Goal: Information Seeking & Learning: Learn about a topic

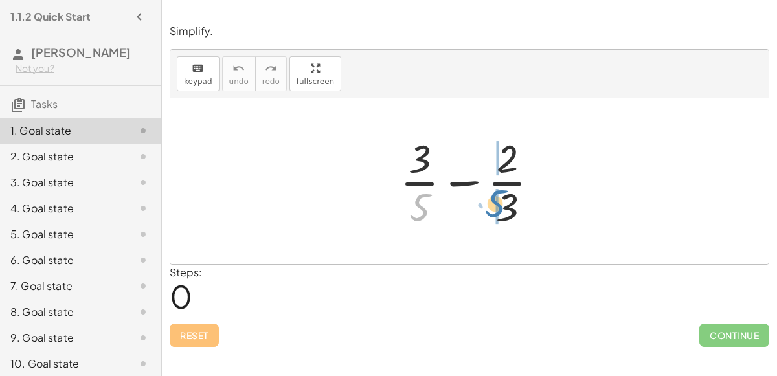
drag, startPoint x: 422, startPoint y: 206, endPoint x: 498, endPoint y: 202, distance: 75.8
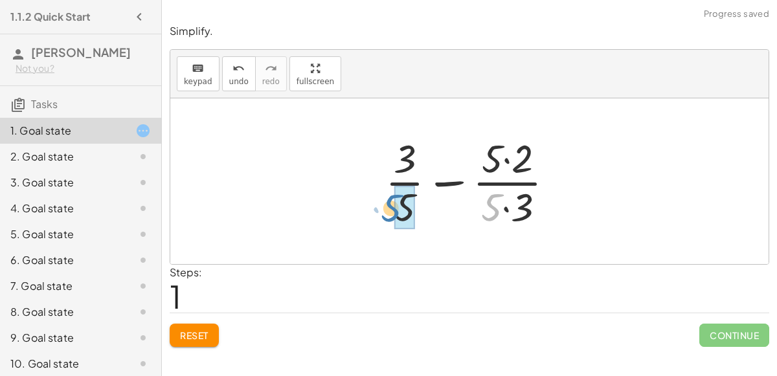
drag, startPoint x: 491, startPoint y: 206, endPoint x: 391, endPoint y: 207, distance: 100.3
click at [391, 207] on div at bounding box center [475, 181] width 192 height 100
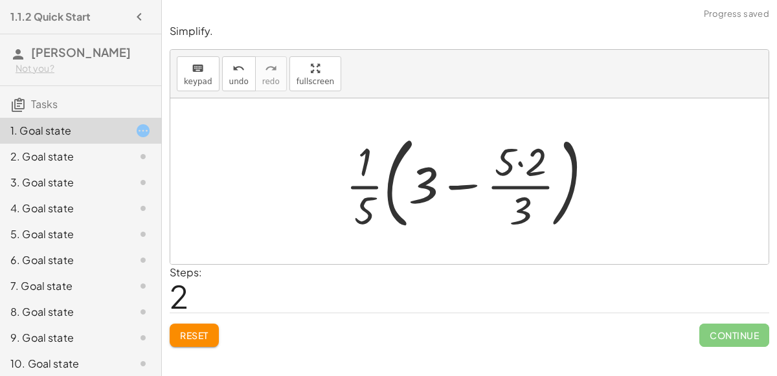
click at [366, 183] on div at bounding box center [474, 181] width 271 height 107
click at [474, 176] on div at bounding box center [474, 181] width 271 height 107
click at [527, 157] on div at bounding box center [474, 181] width 271 height 107
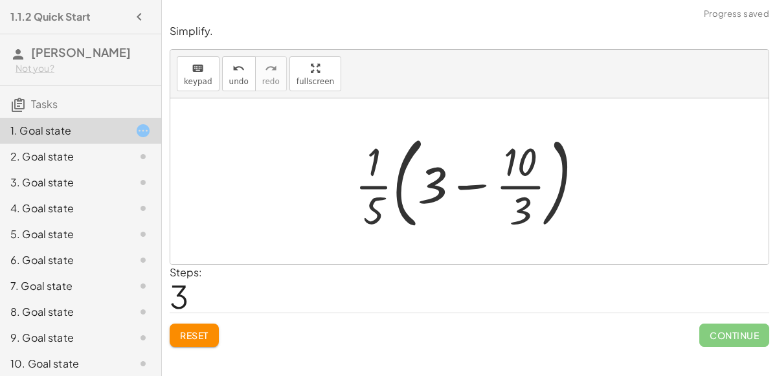
click at [528, 186] on div at bounding box center [474, 181] width 252 height 107
click at [185, 339] on span "Reset" at bounding box center [194, 335] width 28 height 12
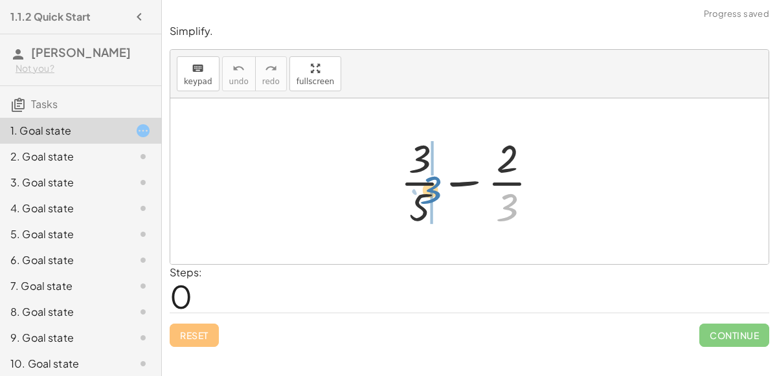
drag, startPoint x: 511, startPoint y: 214, endPoint x: 437, endPoint y: 199, distance: 75.3
click at [437, 199] on div at bounding box center [475, 181] width 162 height 100
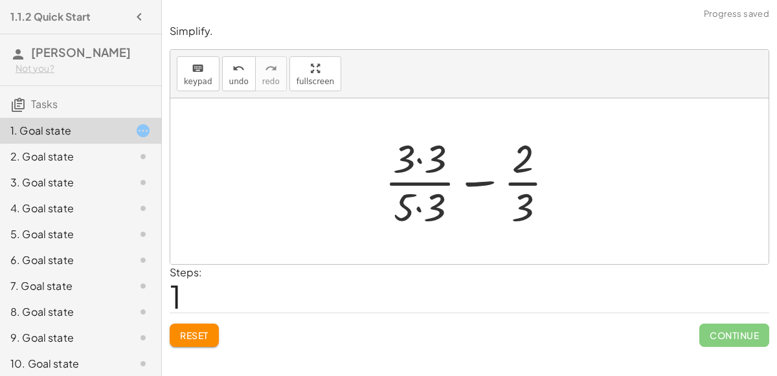
click at [419, 205] on div at bounding box center [475, 181] width 194 height 100
click at [421, 165] on div at bounding box center [475, 181] width 194 height 100
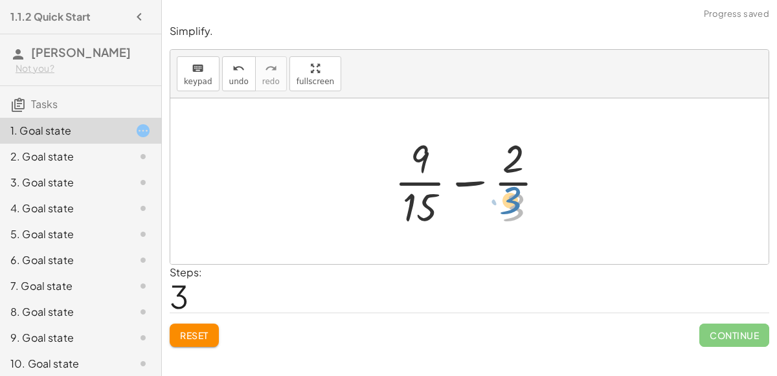
drag, startPoint x: 517, startPoint y: 208, endPoint x: 515, endPoint y: 199, distance: 8.6
click at [515, 199] on div at bounding box center [475, 181] width 174 height 100
drag, startPoint x: 423, startPoint y: 196, endPoint x: 412, endPoint y: 184, distance: 16.5
click at [412, 184] on div at bounding box center [475, 181] width 174 height 100
click at [471, 184] on div at bounding box center [475, 181] width 174 height 100
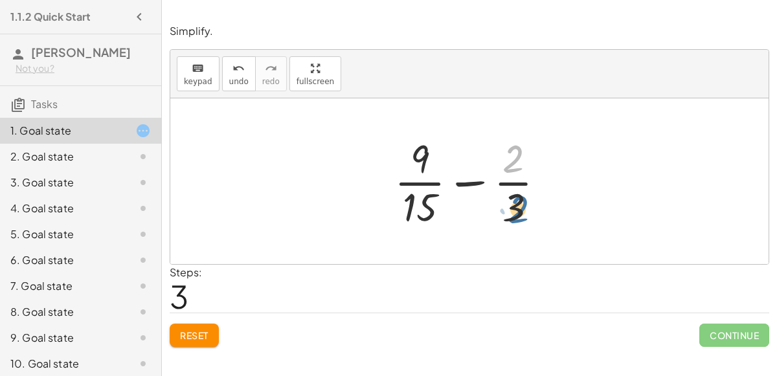
drag, startPoint x: 517, startPoint y: 166, endPoint x: 525, endPoint y: 222, distance: 56.2
click at [525, 222] on div at bounding box center [475, 181] width 174 height 100
click at [236, 89] on button "undo undo" at bounding box center [239, 73] width 34 height 35
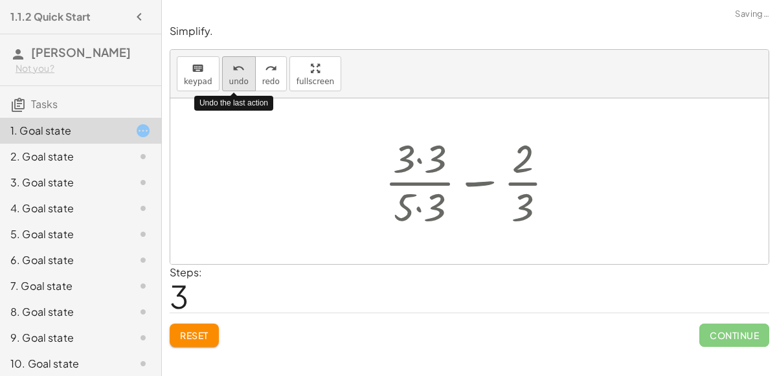
click at [235, 90] on button "undo undo" at bounding box center [239, 73] width 34 height 35
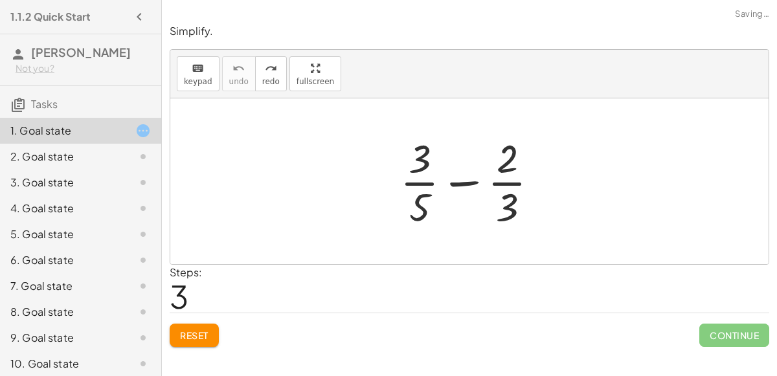
click at [212, 330] on button "Reset" at bounding box center [194, 335] width 49 height 23
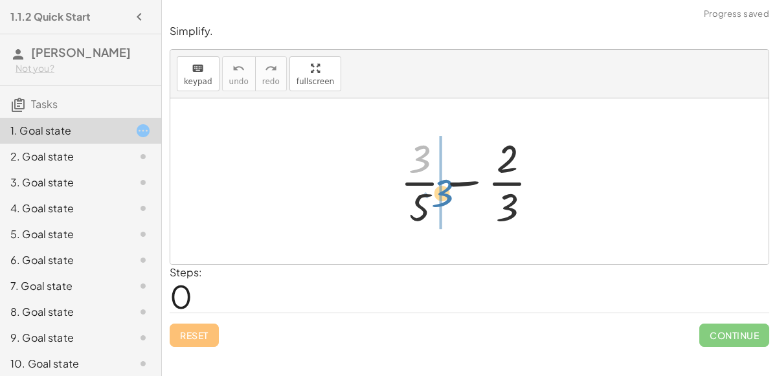
drag, startPoint x: 427, startPoint y: 163, endPoint x: 449, endPoint y: 197, distance: 40.6
click at [449, 197] on div at bounding box center [475, 181] width 162 height 100
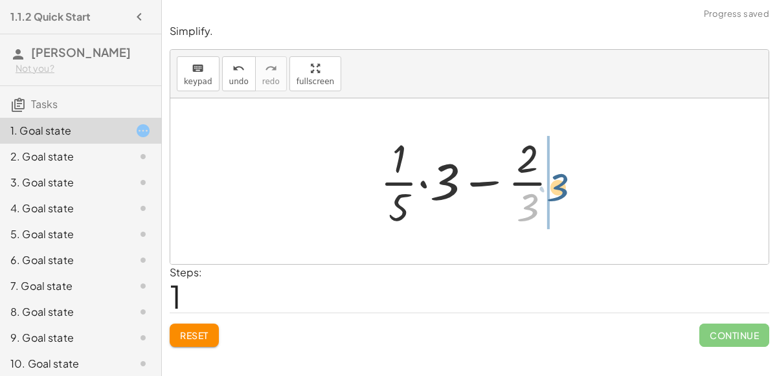
drag, startPoint x: 522, startPoint y: 206, endPoint x: 549, endPoint y: 183, distance: 35.8
click at [549, 183] on div at bounding box center [474, 181] width 203 height 100
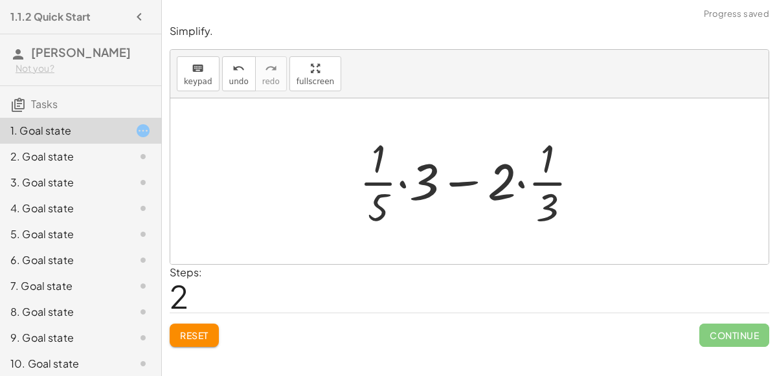
click at [544, 208] on div at bounding box center [474, 181] width 243 height 100
click at [519, 187] on div at bounding box center [474, 181] width 243 height 100
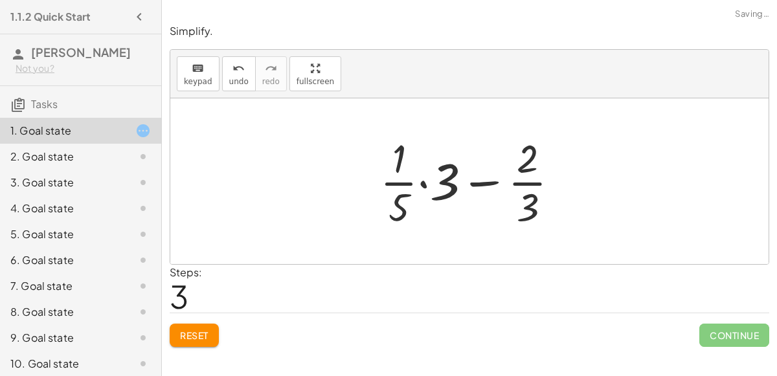
click at [425, 183] on div at bounding box center [474, 181] width 203 height 100
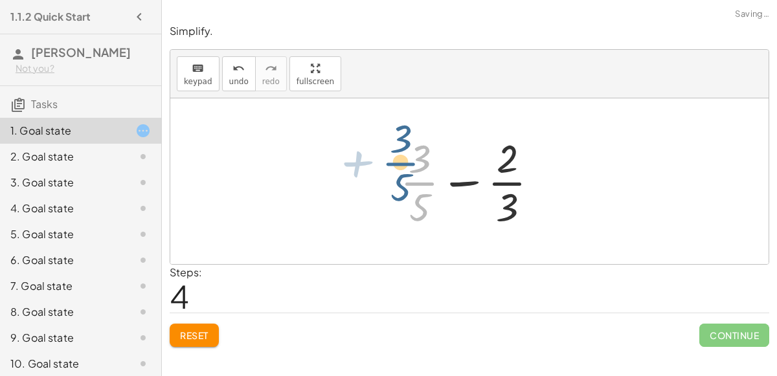
drag, startPoint x: 425, startPoint y: 186, endPoint x: 461, endPoint y: 184, distance: 35.7
click at [461, 184] on div at bounding box center [475, 181] width 162 height 100
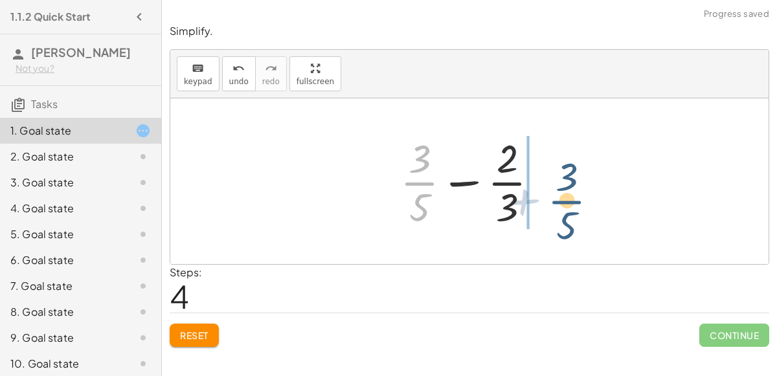
drag, startPoint x: 421, startPoint y: 179, endPoint x: 550, endPoint y: 177, distance: 128.2
click at [550, 177] on div at bounding box center [475, 181] width 162 height 100
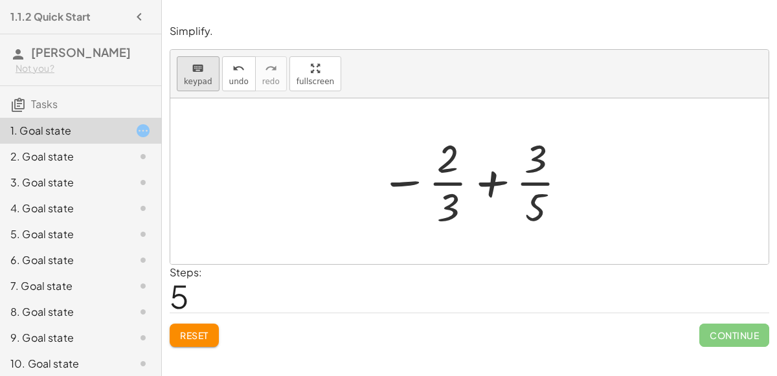
click at [205, 80] on span "keypad" at bounding box center [198, 81] width 28 height 9
click at [192, 71] on icon "keyboard" at bounding box center [198, 69] width 12 height 16
drag, startPoint x: 459, startPoint y: 209, endPoint x: 542, endPoint y: 172, distance: 91.5
click at [542, 172] on div at bounding box center [474, 181] width 202 height 100
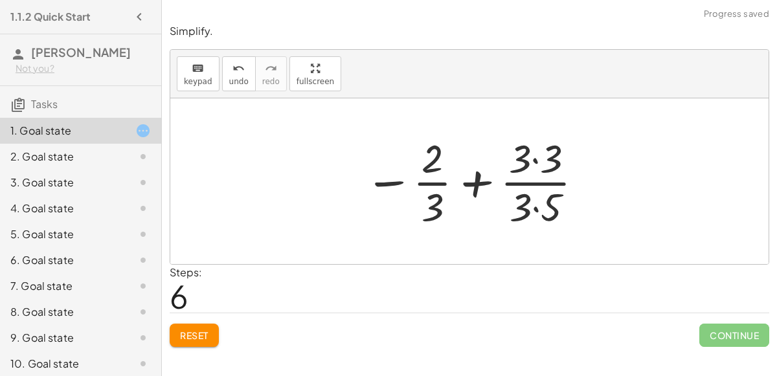
click at [537, 204] on div at bounding box center [474, 181] width 233 height 100
click at [536, 162] on div at bounding box center [474, 181] width 233 height 100
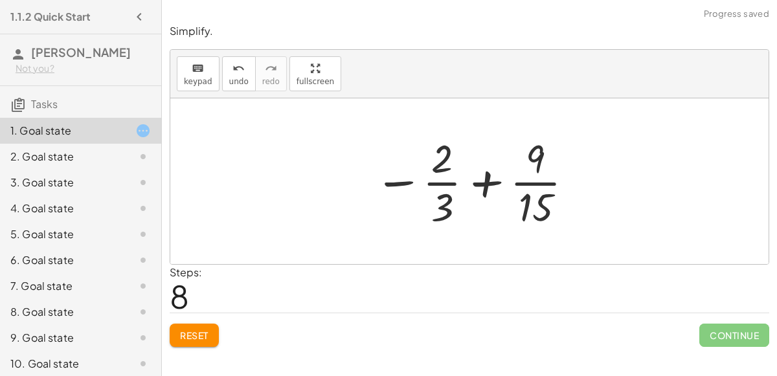
click at [175, 329] on button "Reset" at bounding box center [194, 335] width 49 height 23
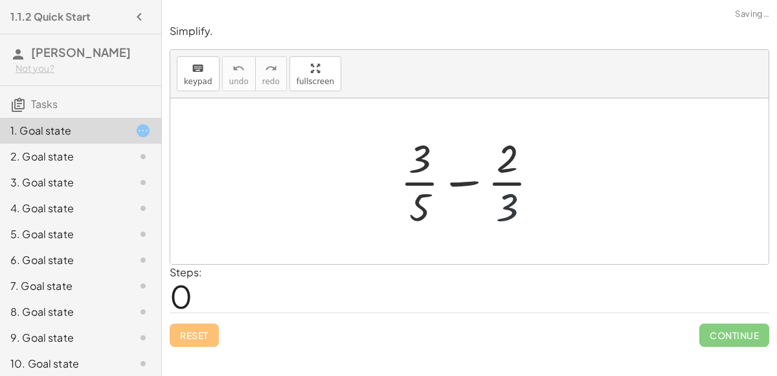
click at [503, 214] on div at bounding box center [475, 181] width 162 height 100
click at [504, 214] on div at bounding box center [475, 181] width 162 height 100
drag, startPoint x: 427, startPoint y: 166, endPoint x: 537, endPoint y: 160, distance: 109.5
click at [537, 160] on div at bounding box center [475, 181] width 162 height 100
click at [473, 183] on div at bounding box center [475, 181] width 162 height 100
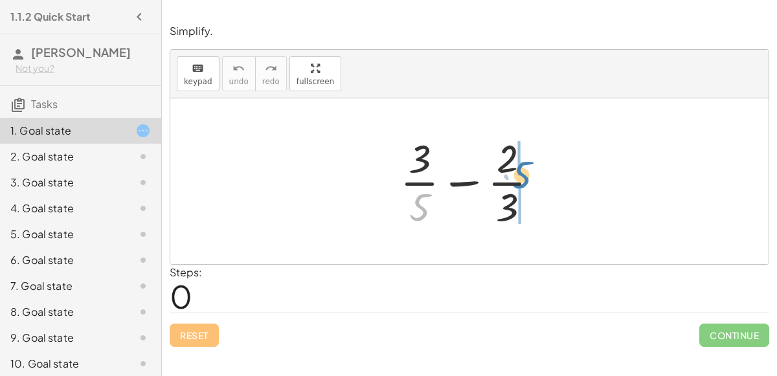
drag, startPoint x: 433, startPoint y: 196, endPoint x: 535, endPoint y: 164, distance: 106.5
click at [535, 164] on div at bounding box center [475, 181] width 162 height 100
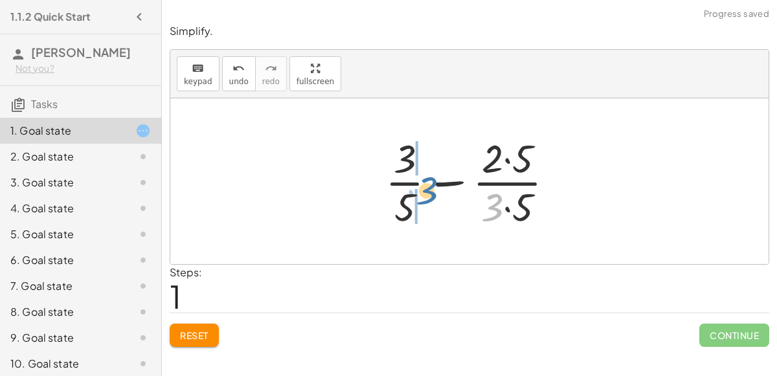
drag, startPoint x: 487, startPoint y: 205, endPoint x: 422, endPoint y: 188, distance: 67.7
click at [422, 188] on div at bounding box center [475, 181] width 192 height 100
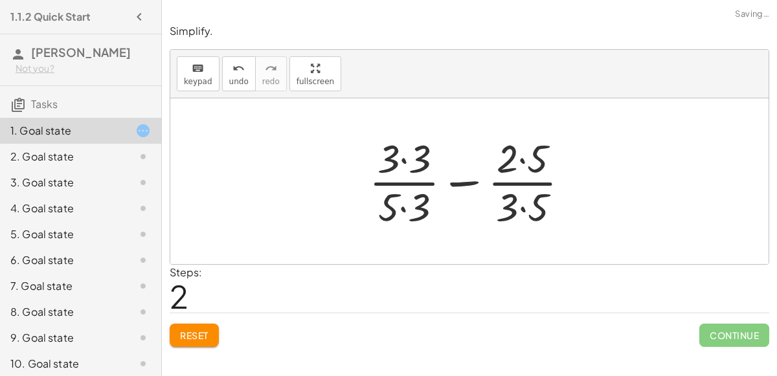
click at [403, 203] on div at bounding box center [473, 181] width 223 height 100
click at [406, 157] on div at bounding box center [473, 181] width 223 height 100
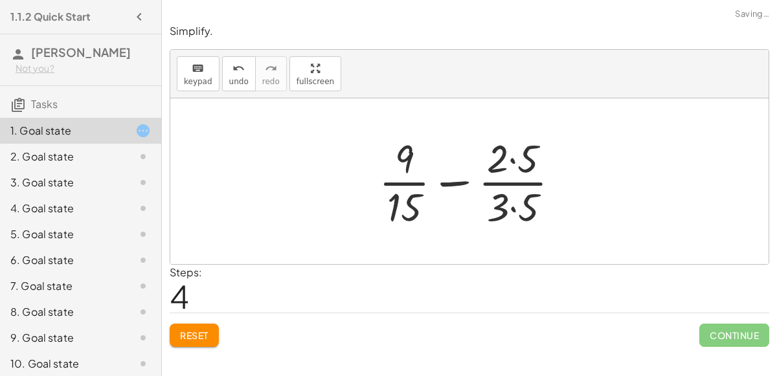
click at [510, 202] on div at bounding box center [474, 181] width 204 height 100
click at [513, 168] on div at bounding box center [474, 181] width 203 height 100
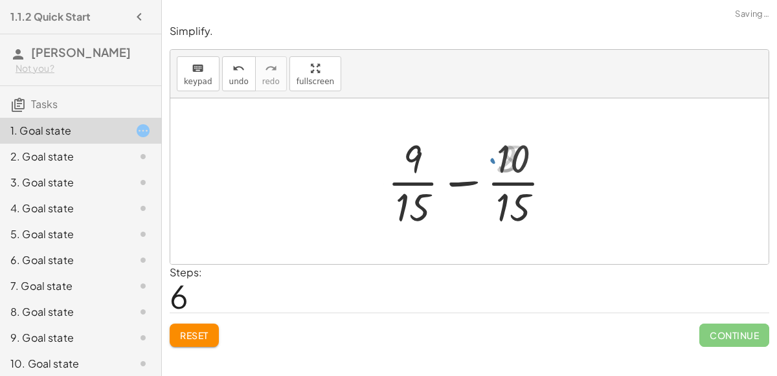
click at [460, 187] on div at bounding box center [474, 181] width 186 height 100
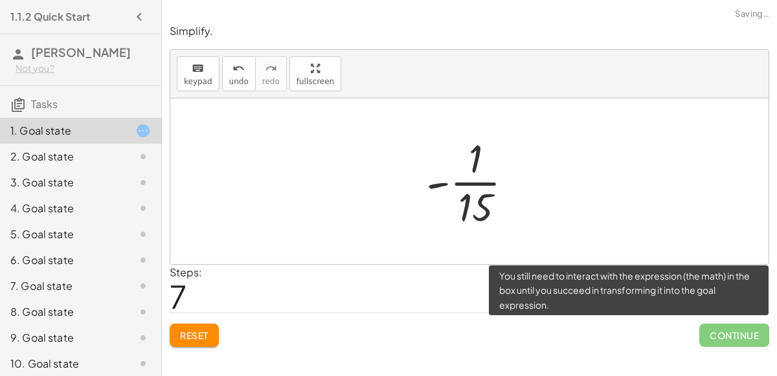
click at [731, 337] on span "Continue" at bounding box center [734, 335] width 70 height 23
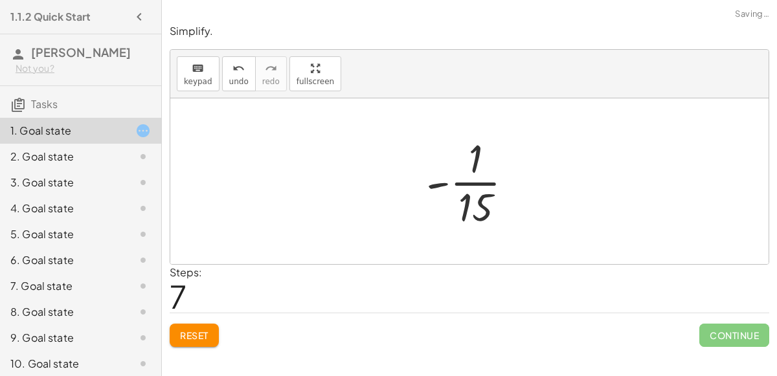
click at [458, 188] on div at bounding box center [474, 181] width 111 height 100
drag, startPoint x: 477, startPoint y: 192, endPoint x: 467, endPoint y: 171, distance: 23.2
click at [467, 171] on div at bounding box center [474, 181] width 111 height 100
click at [192, 324] on button "Reset" at bounding box center [194, 335] width 49 height 23
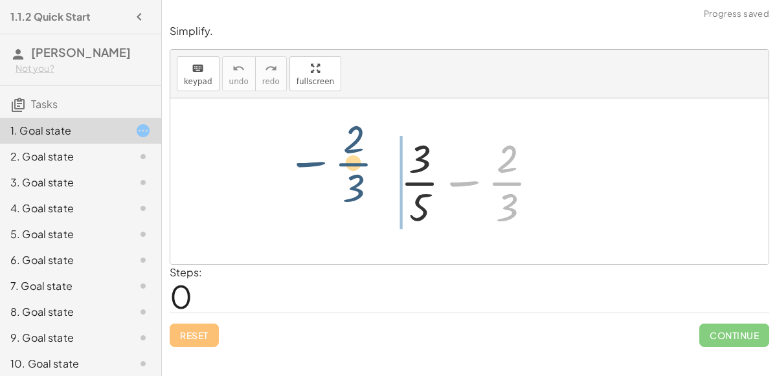
drag, startPoint x: 507, startPoint y: 179, endPoint x: 355, endPoint y: 161, distance: 153.2
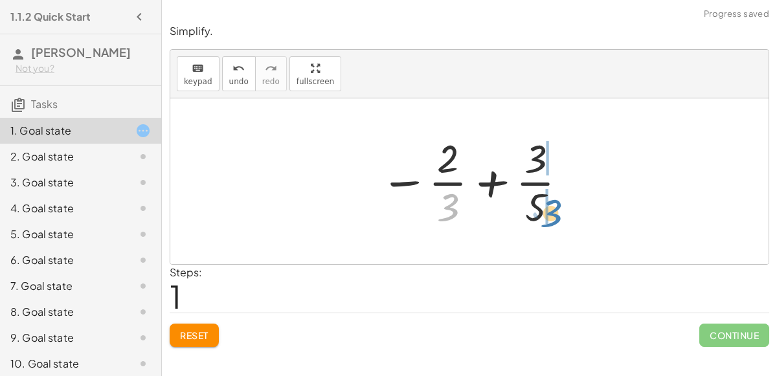
drag, startPoint x: 454, startPoint y: 209, endPoint x: 557, endPoint y: 217, distance: 103.2
click at [557, 217] on div at bounding box center [474, 181] width 202 height 100
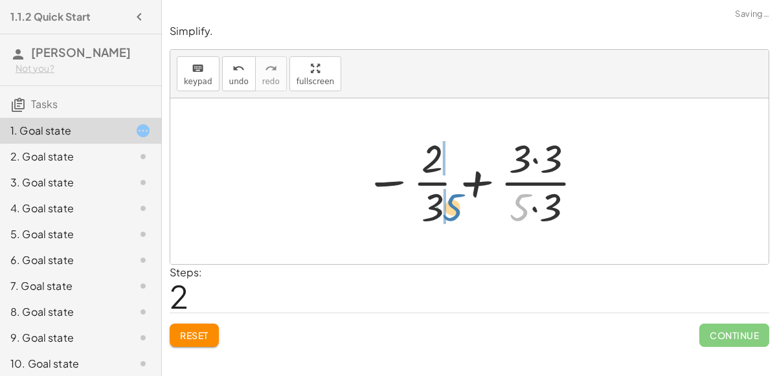
drag, startPoint x: 520, startPoint y: 211, endPoint x: 452, endPoint y: 212, distance: 68.0
click at [452, 212] on div at bounding box center [474, 181] width 233 height 100
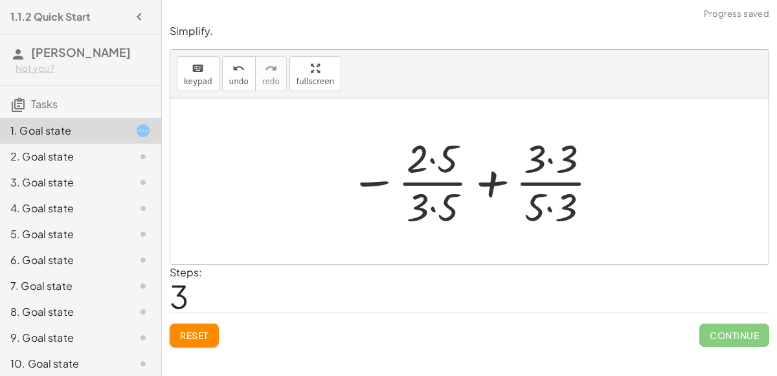
click at [431, 207] on div at bounding box center [474, 181] width 263 height 100
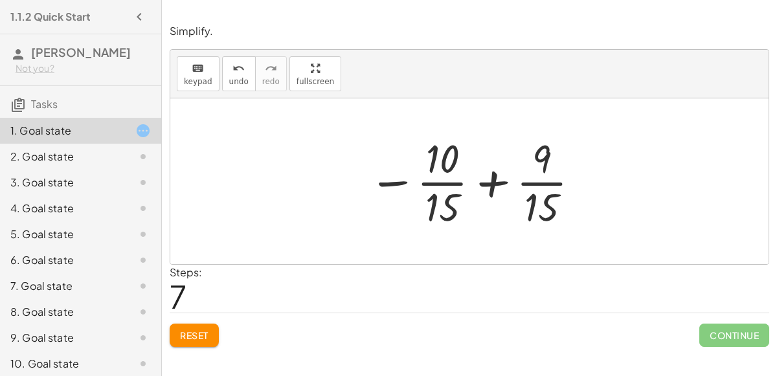
click at [484, 184] on div at bounding box center [475, 181] width 226 height 100
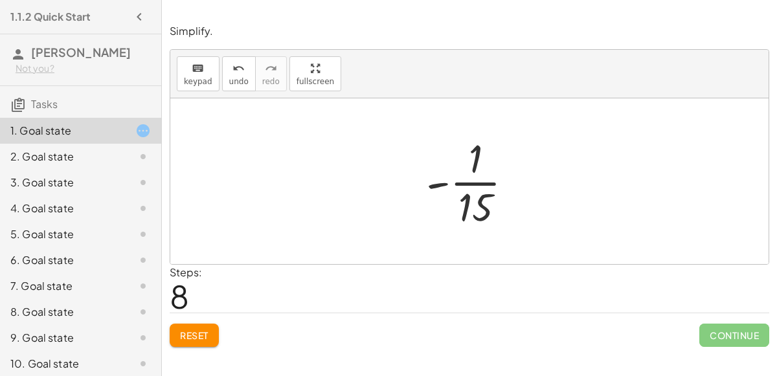
click at [195, 339] on span "Reset" at bounding box center [194, 335] width 28 height 12
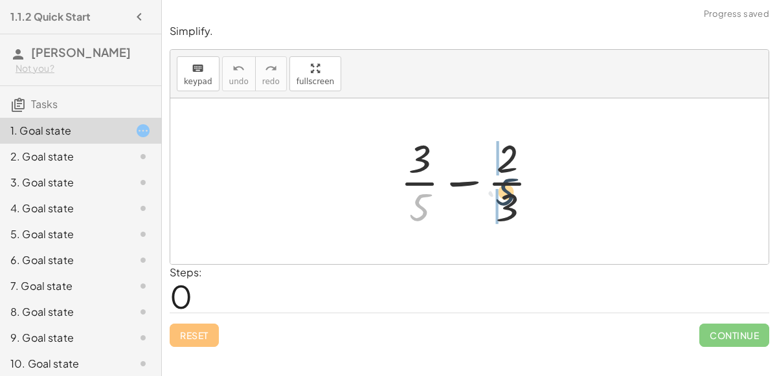
drag, startPoint x: 425, startPoint y: 199, endPoint x: 506, endPoint y: 191, distance: 80.7
click at [506, 191] on div at bounding box center [475, 181] width 162 height 100
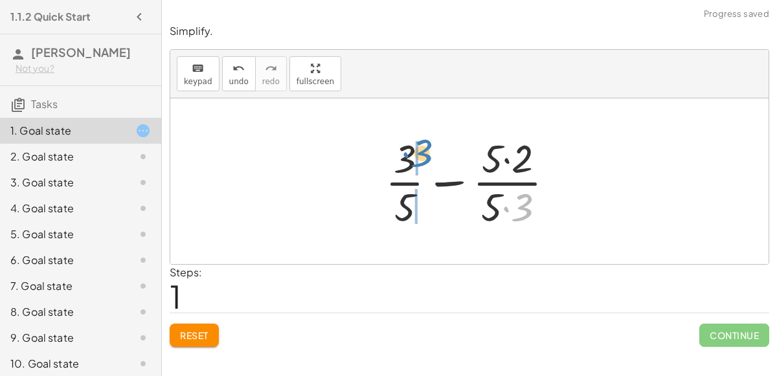
drag, startPoint x: 520, startPoint y: 206, endPoint x: 420, endPoint y: 152, distance: 113.8
click at [420, 152] on div at bounding box center [475, 181] width 192 height 100
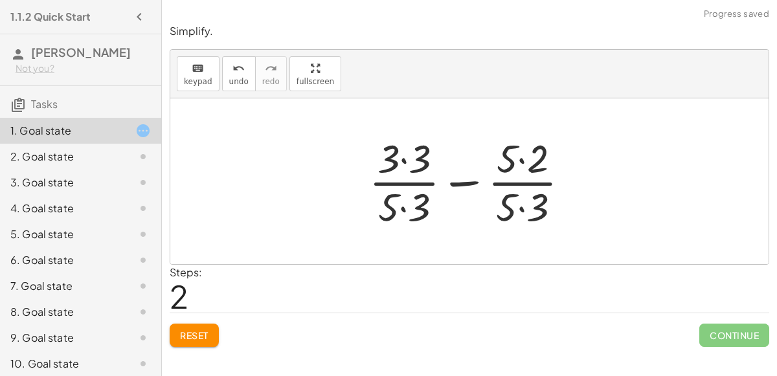
click at [399, 157] on div at bounding box center [473, 181] width 223 height 100
click at [403, 153] on div at bounding box center [473, 181] width 223 height 100
click at [404, 209] on div at bounding box center [474, 181] width 222 height 100
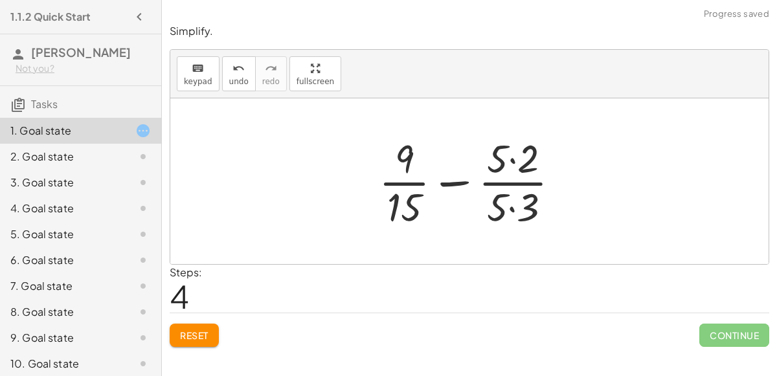
click at [504, 203] on div at bounding box center [474, 181] width 204 height 100
click at [512, 214] on div at bounding box center [474, 181] width 204 height 100
click at [513, 166] on div at bounding box center [474, 181] width 203 height 100
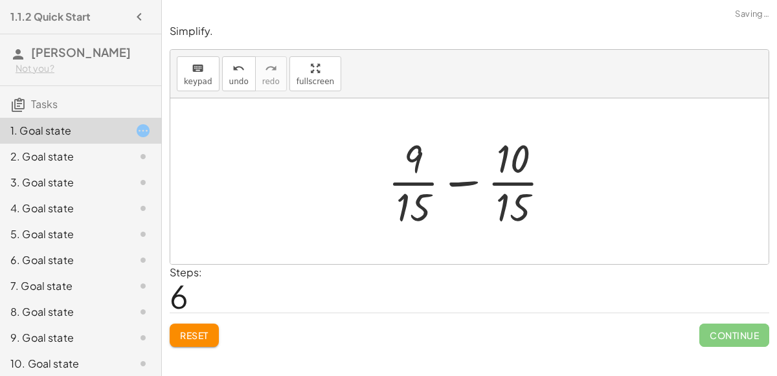
click at [513, 166] on div at bounding box center [474, 181] width 186 height 100
click at [497, 196] on div at bounding box center [474, 181] width 186 height 100
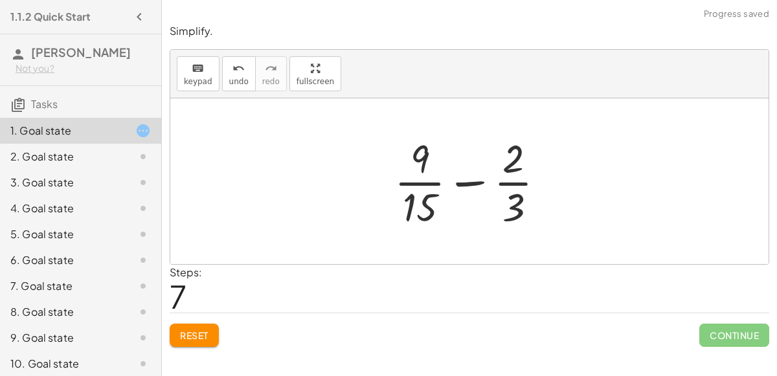
click at [474, 180] on div at bounding box center [475, 181] width 174 height 100
drag, startPoint x: 428, startPoint y: 204, endPoint x: 460, endPoint y: 191, distance: 34.3
click at [460, 191] on div at bounding box center [475, 181] width 174 height 100
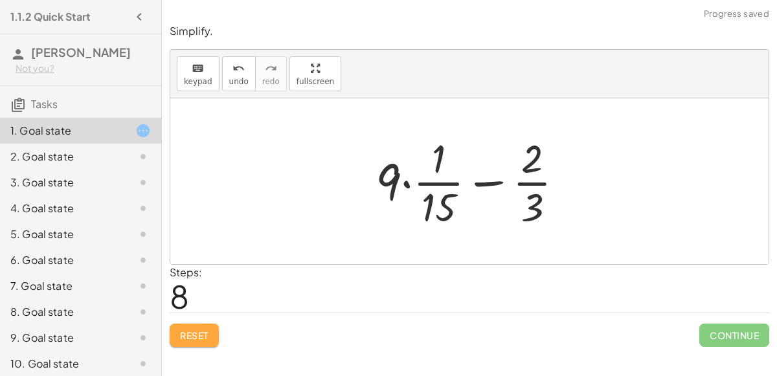
click at [194, 334] on span "Reset" at bounding box center [194, 335] width 28 height 12
click at [194, 334] on div "Reset Continue" at bounding box center [469, 330] width 599 height 34
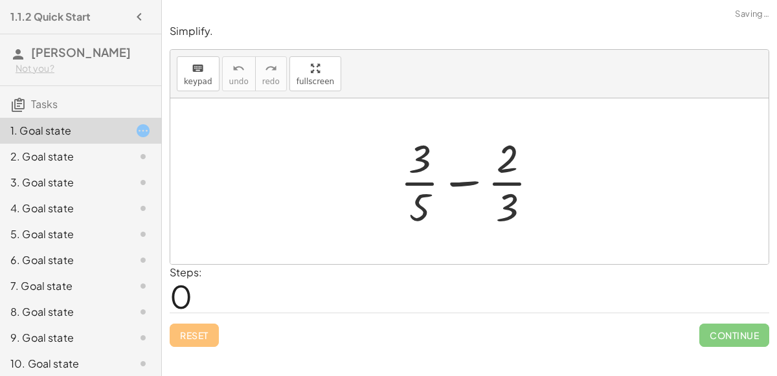
click at [194, 334] on div "Reset Continue" at bounding box center [469, 330] width 599 height 34
click at [194, 337] on div "Reset Continue" at bounding box center [469, 330] width 599 height 34
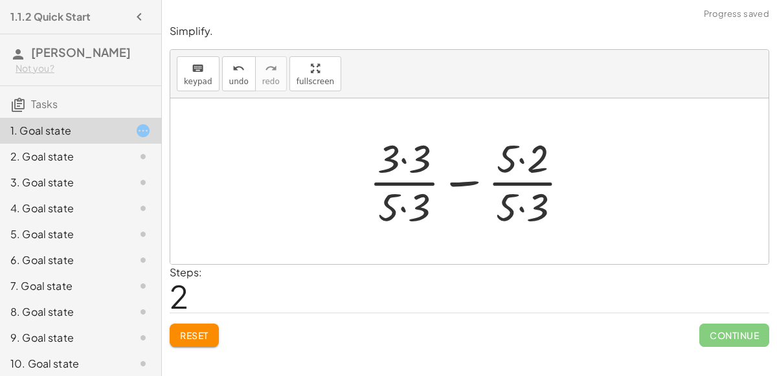
click at [405, 160] on div at bounding box center [473, 181] width 223 height 100
click at [518, 163] on div at bounding box center [474, 181] width 222 height 100
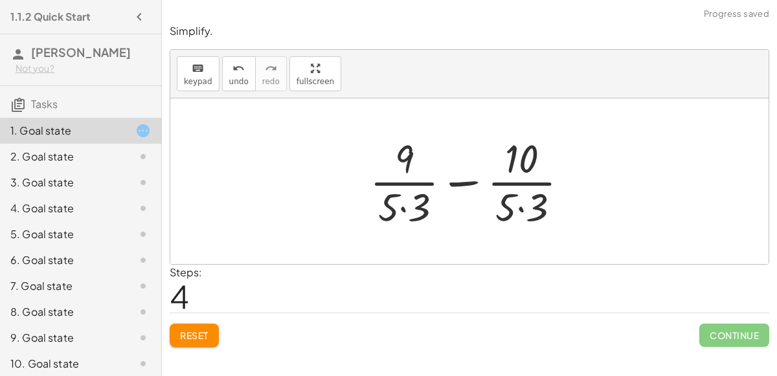
click at [399, 206] on div at bounding box center [474, 181] width 222 height 100
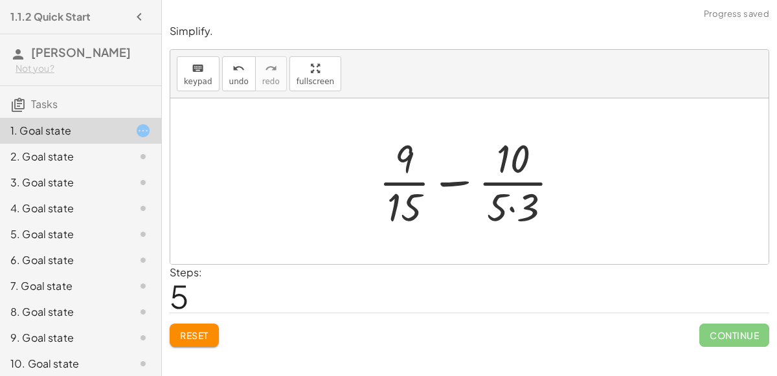
click at [509, 203] on div at bounding box center [474, 181] width 204 height 100
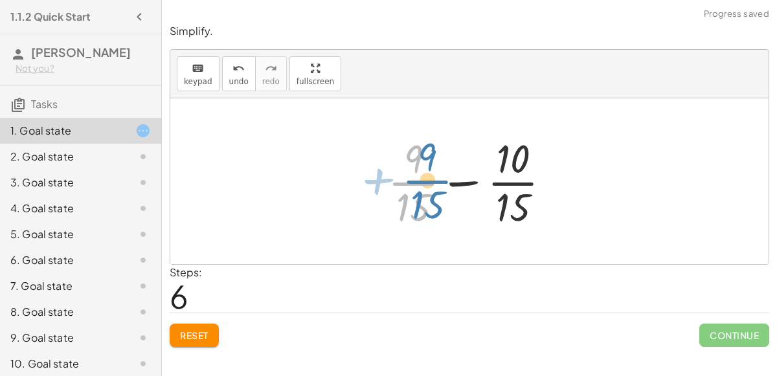
drag, startPoint x: 417, startPoint y: 179, endPoint x: 423, endPoint y: 177, distance: 6.8
click at [423, 177] on div at bounding box center [474, 181] width 186 height 100
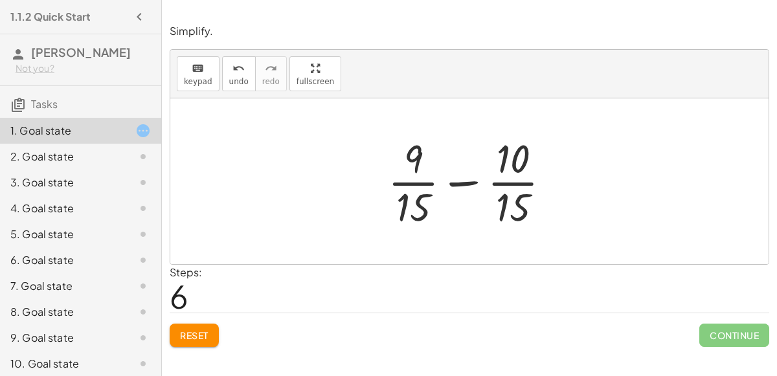
click at [514, 183] on div at bounding box center [474, 181] width 186 height 100
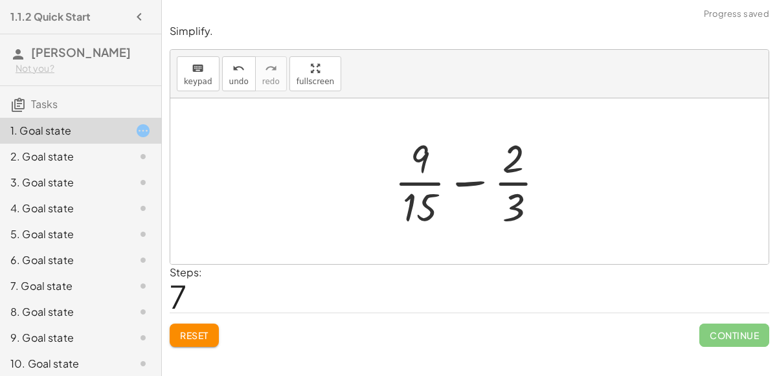
click at [414, 177] on div at bounding box center [475, 181] width 174 height 100
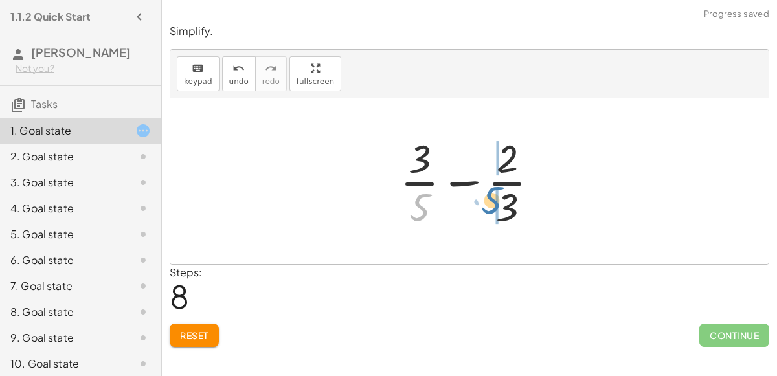
drag, startPoint x: 424, startPoint y: 204, endPoint x: 495, endPoint y: 194, distance: 71.9
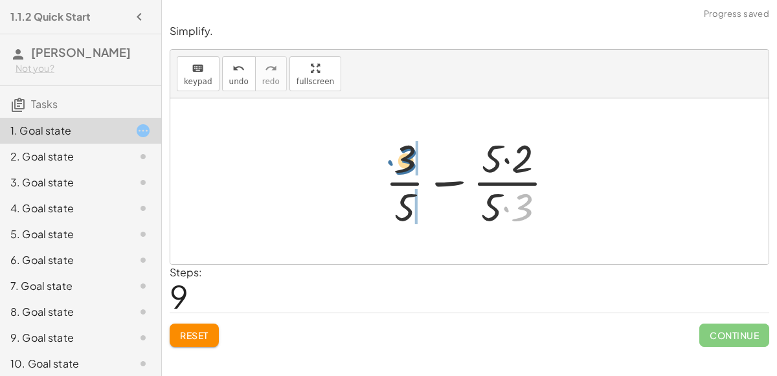
drag, startPoint x: 522, startPoint y: 209, endPoint x: 409, endPoint y: 166, distance: 121.1
click at [409, 166] on div at bounding box center [475, 181] width 192 height 100
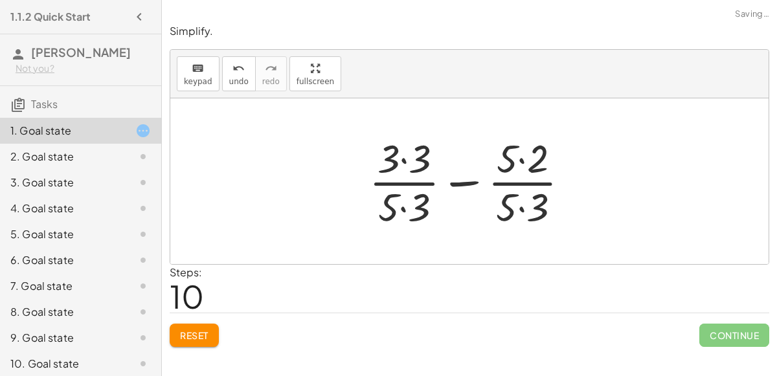
click at [405, 162] on div at bounding box center [473, 181] width 223 height 100
click at [526, 163] on div at bounding box center [474, 181] width 222 height 100
click at [401, 200] on div at bounding box center [474, 181] width 222 height 100
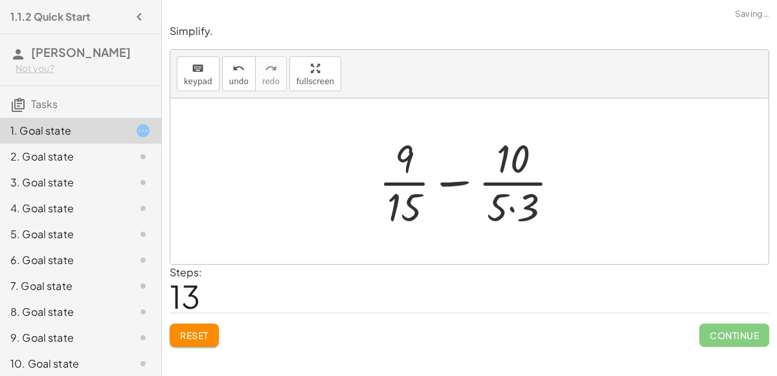
click at [517, 208] on div at bounding box center [474, 181] width 204 height 100
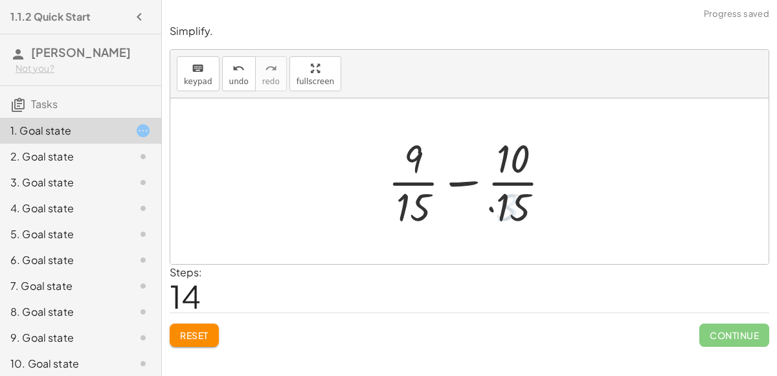
click at [463, 181] on div at bounding box center [474, 181] width 186 height 100
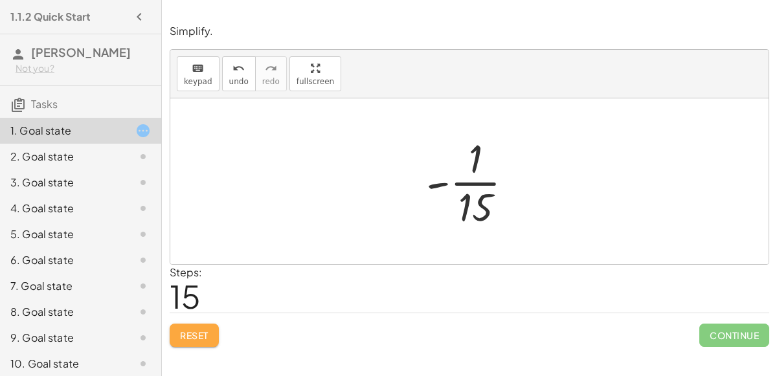
click at [208, 339] on span "Reset" at bounding box center [194, 335] width 28 height 12
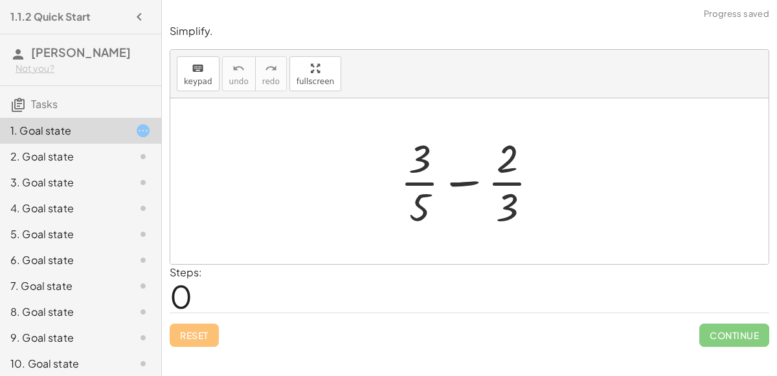
click at [106, 155] on div "2. Goal state" at bounding box center [62, 157] width 104 height 16
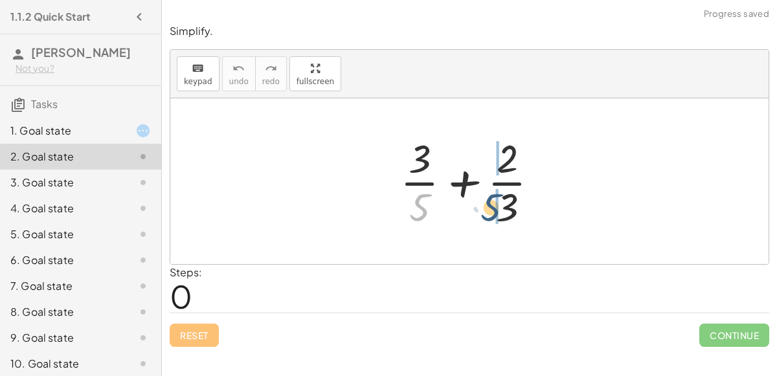
drag, startPoint x: 417, startPoint y: 197, endPoint x: 489, endPoint y: 199, distance: 72.5
click at [489, 199] on div at bounding box center [475, 181] width 162 height 100
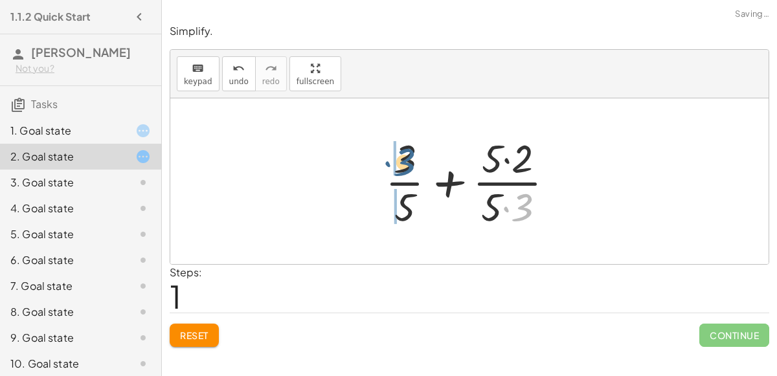
drag, startPoint x: 529, startPoint y: 212, endPoint x: 412, endPoint y: 168, distance: 126.0
click at [412, 168] on div at bounding box center [475, 181] width 192 height 100
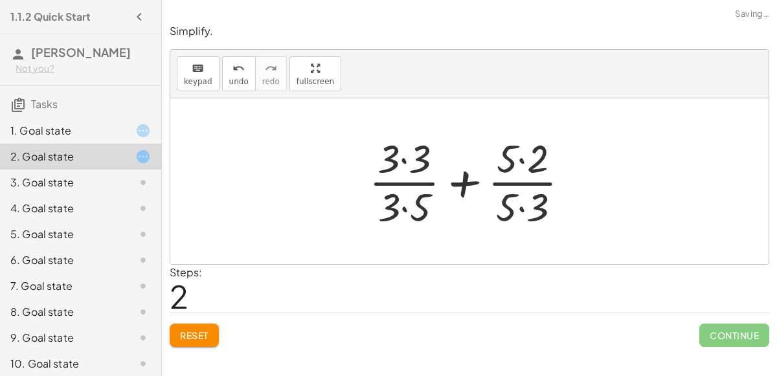
click at [406, 164] on div at bounding box center [473, 181] width 223 height 100
click at [409, 207] on div at bounding box center [474, 181] width 222 height 100
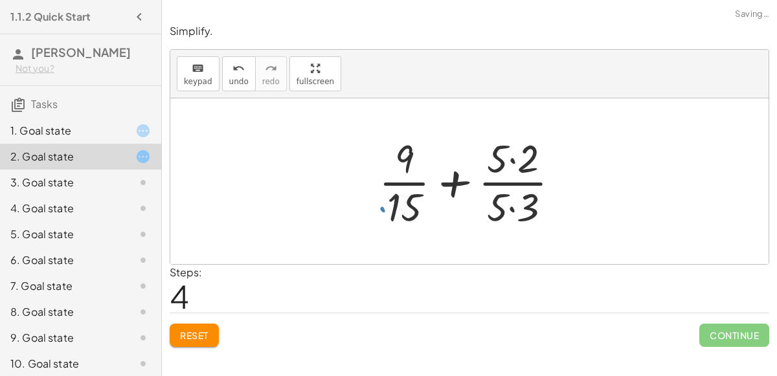
click at [509, 206] on div at bounding box center [474, 181] width 204 height 100
click at [509, 159] on div at bounding box center [474, 181] width 203 height 100
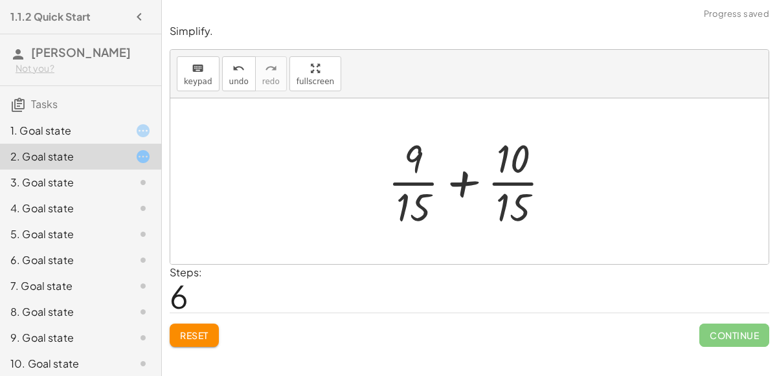
click at [469, 180] on div at bounding box center [474, 181] width 186 height 100
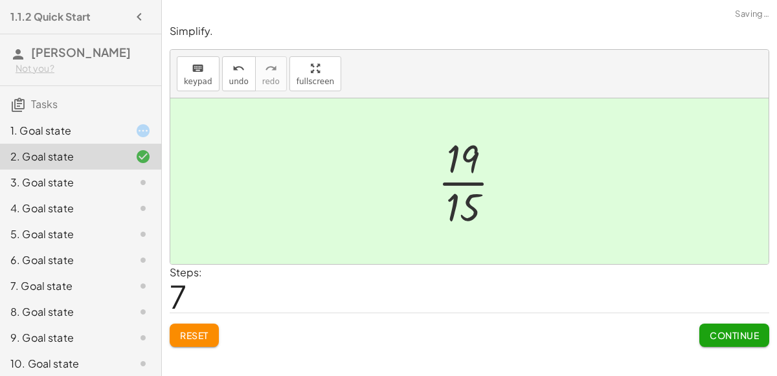
click at [731, 338] on span "Continue" at bounding box center [733, 335] width 49 height 12
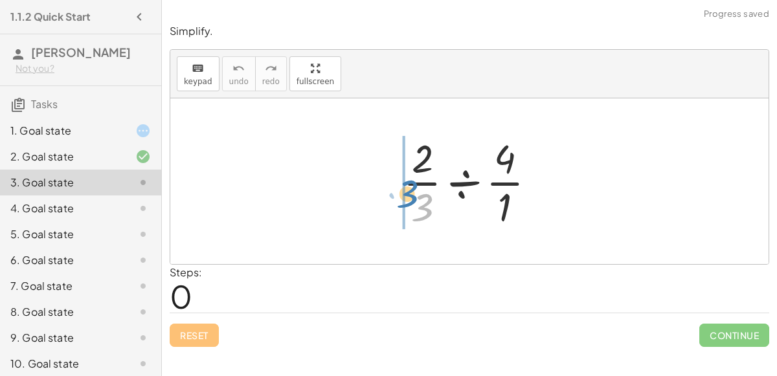
drag, startPoint x: 417, startPoint y: 208, endPoint x: 395, endPoint y: 192, distance: 27.3
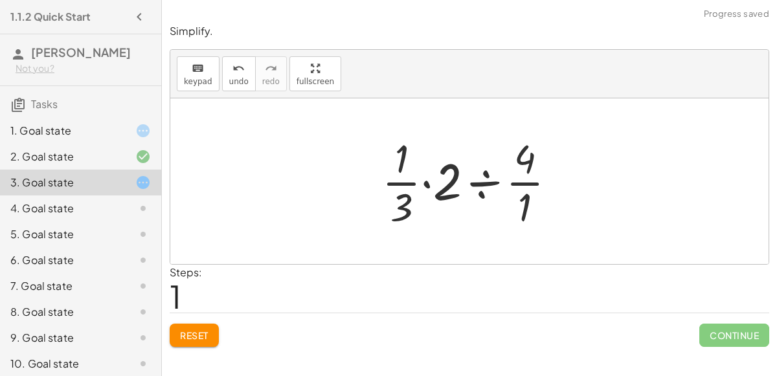
click at [430, 183] on div at bounding box center [473, 181] width 197 height 100
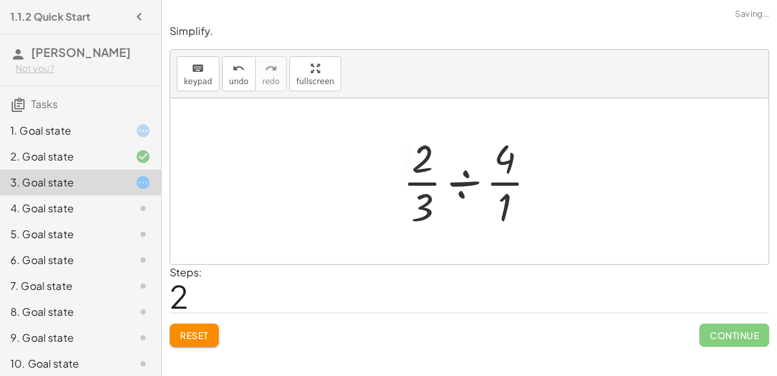
click at [0, 0] on div "Simplify. keyboard keypad undo undo redo redo fullscreen · · 2 · 3 ÷ · 4 · 1 · …" at bounding box center [0, 0] width 0 height 0
click at [191, 336] on span "Reset" at bounding box center [194, 335] width 28 height 12
click at [194, 333] on div "Reset Continue" at bounding box center [469, 330] width 599 height 34
drag, startPoint x: 502, startPoint y: 207, endPoint x: 423, endPoint y: 157, distance: 93.7
click at [423, 157] on div at bounding box center [474, 181] width 157 height 100
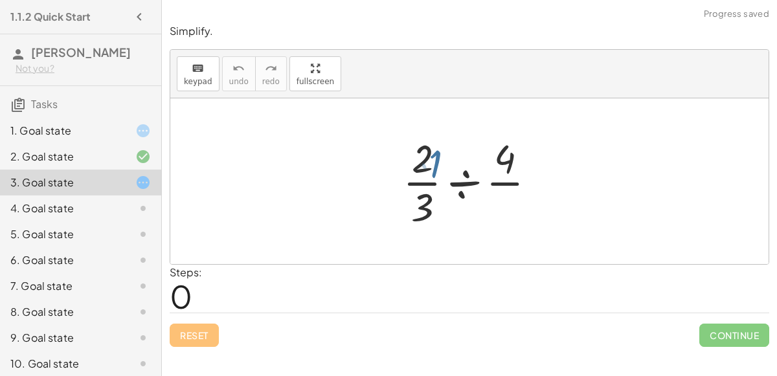
click at [423, 157] on div at bounding box center [474, 181] width 157 height 100
drag, startPoint x: 506, startPoint y: 211, endPoint x: 440, endPoint y: 164, distance: 81.2
click at [440, 164] on div at bounding box center [474, 181] width 157 height 100
drag, startPoint x: 508, startPoint y: 208, endPoint x: 401, endPoint y: 212, distance: 107.5
click at [401, 212] on div at bounding box center [474, 181] width 157 height 100
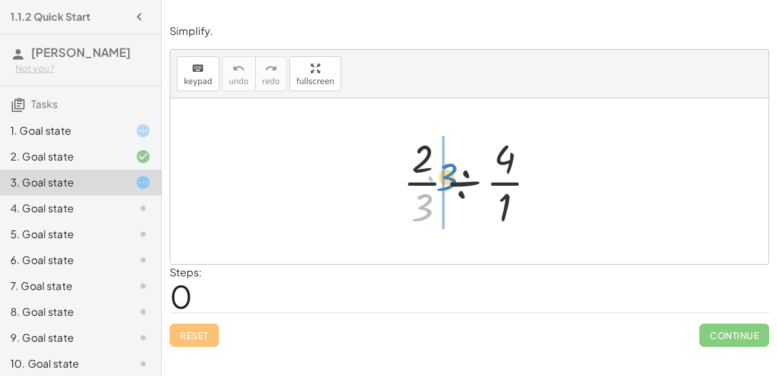
drag, startPoint x: 412, startPoint y: 205, endPoint x: 436, endPoint y: 175, distance: 38.3
click at [436, 175] on div at bounding box center [474, 181] width 157 height 100
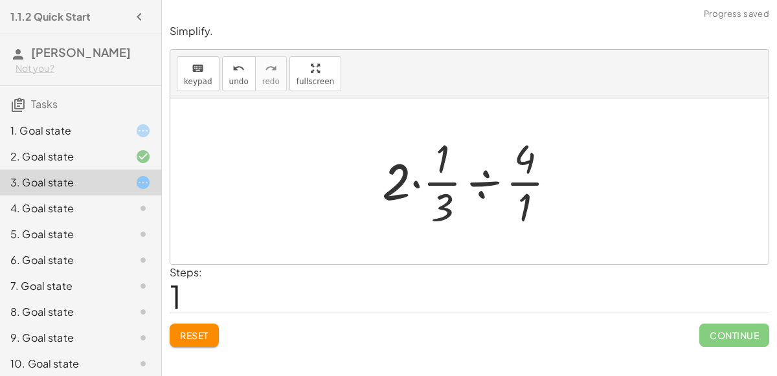
click at [434, 175] on div at bounding box center [473, 181] width 197 height 100
click at [419, 184] on div at bounding box center [473, 181] width 197 height 100
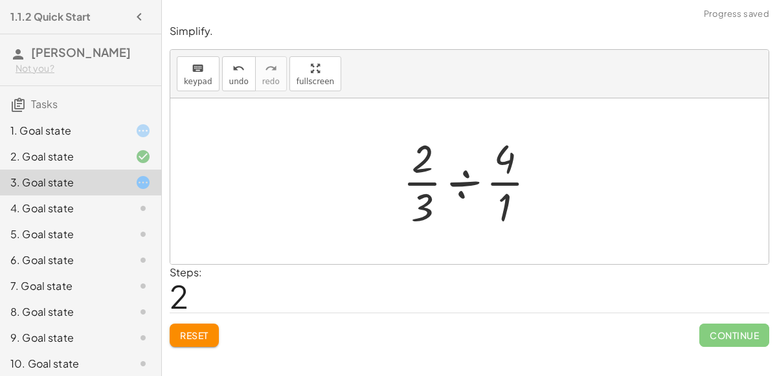
click at [183, 335] on span "Reset" at bounding box center [194, 335] width 28 height 12
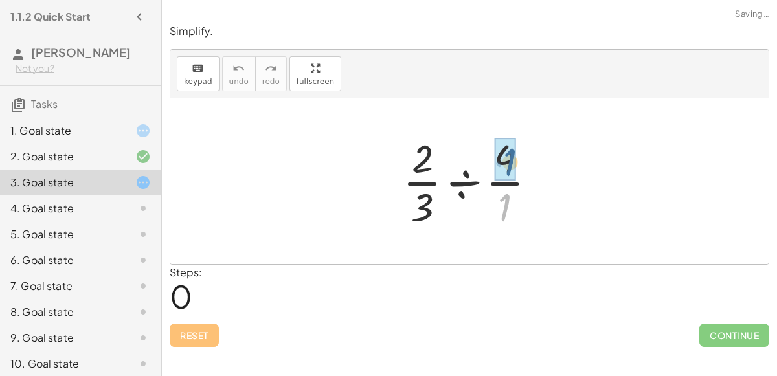
drag, startPoint x: 494, startPoint y: 200, endPoint x: 496, endPoint y: 153, distance: 46.6
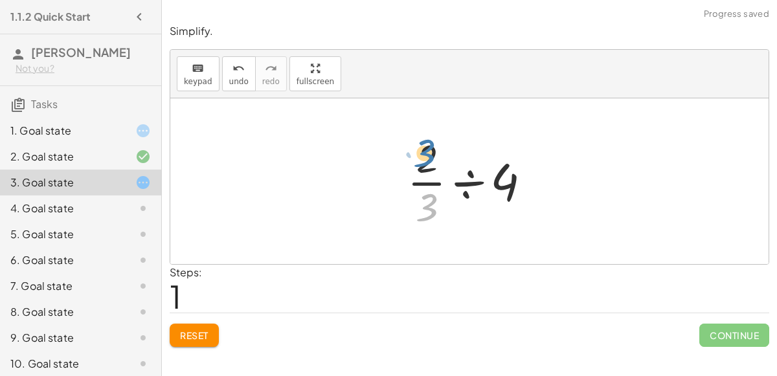
drag, startPoint x: 421, startPoint y: 206, endPoint x: 418, endPoint y: 153, distance: 53.8
click at [418, 153] on div at bounding box center [474, 181] width 147 height 100
click at [465, 181] on div at bounding box center [474, 181] width 147 height 100
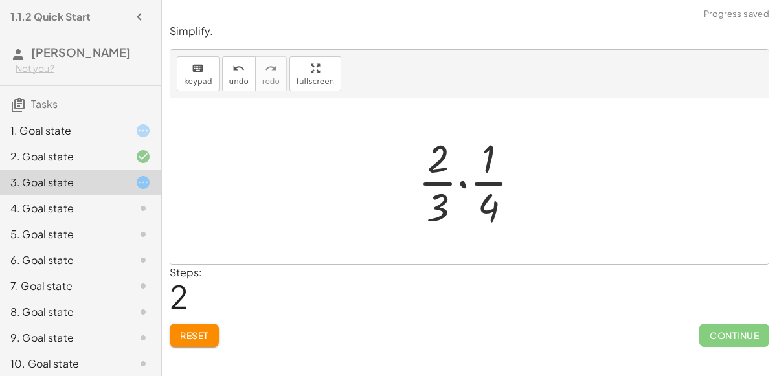
click at [482, 178] on div at bounding box center [474, 181] width 125 height 100
drag, startPoint x: 487, startPoint y: 163, endPoint x: 439, endPoint y: 212, distance: 67.7
drag, startPoint x: 483, startPoint y: 212, endPoint x: 435, endPoint y: 161, distance: 70.0
click at [487, 198] on div at bounding box center [474, 181] width 125 height 100
drag, startPoint x: 485, startPoint y: 164, endPoint x: 434, endPoint y: 216, distance: 73.2
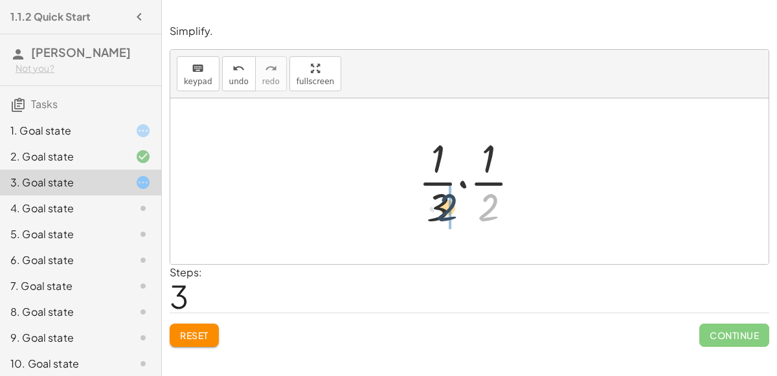
drag, startPoint x: 487, startPoint y: 211, endPoint x: 434, endPoint y: 212, distance: 53.1
click at [434, 212] on div at bounding box center [474, 181] width 125 height 100
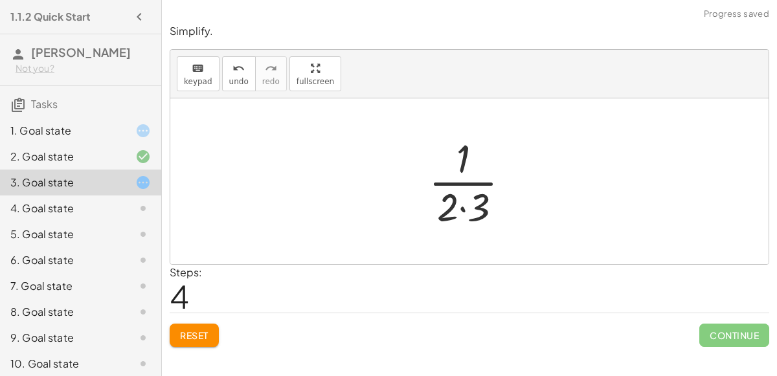
click at [465, 210] on div at bounding box center [474, 181] width 105 height 100
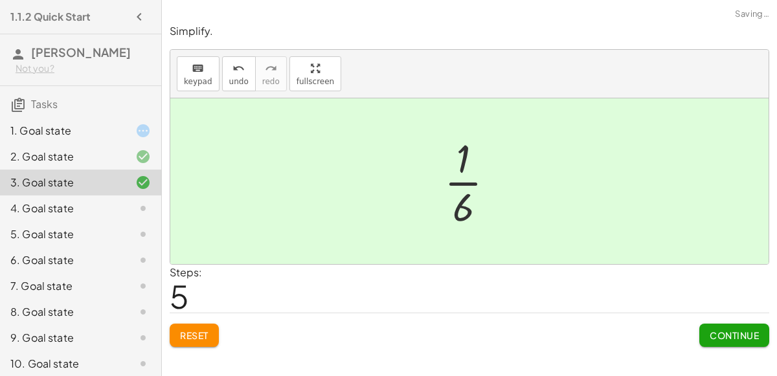
click at [742, 335] on span "Continue" at bounding box center [733, 335] width 49 height 12
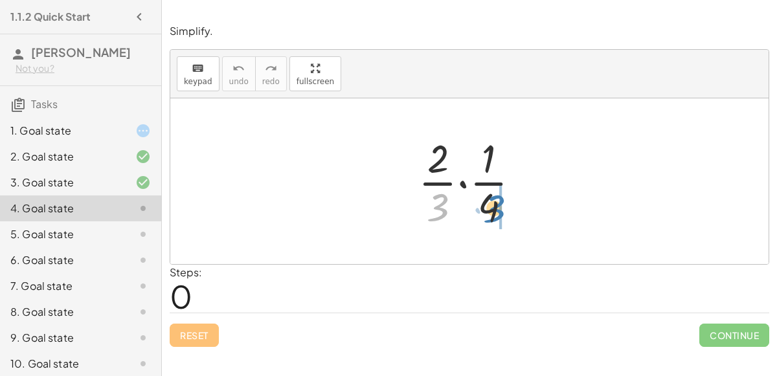
drag, startPoint x: 427, startPoint y: 215, endPoint x: 481, endPoint y: 216, distance: 53.7
click at [481, 216] on div at bounding box center [474, 181] width 125 height 100
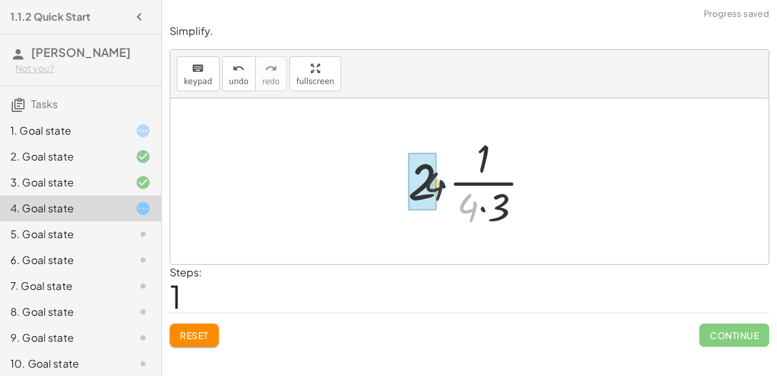
drag, startPoint x: 467, startPoint y: 210, endPoint x: 428, endPoint y: 188, distance: 44.6
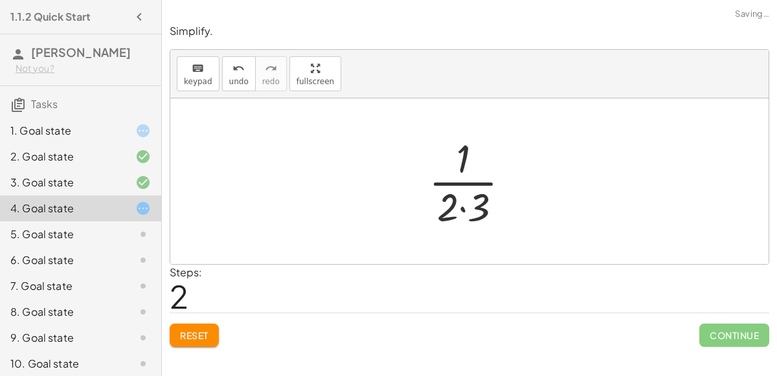
click at [457, 198] on div at bounding box center [474, 181] width 105 height 100
click at [464, 212] on div at bounding box center [474, 181] width 105 height 100
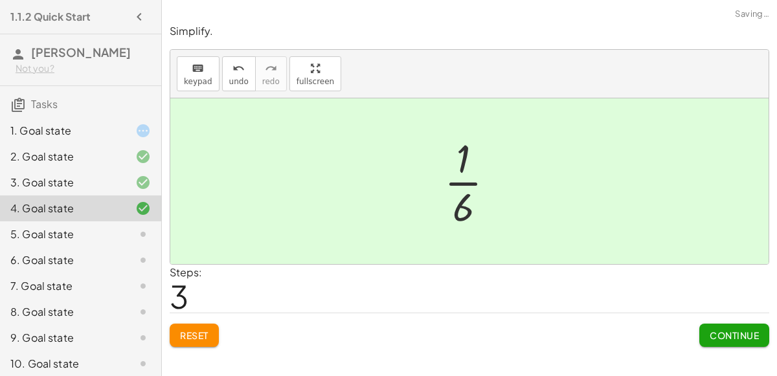
click at [726, 317] on div "Continue" at bounding box center [734, 330] width 70 height 34
click at [723, 333] on span "Continue" at bounding box center [733, 335] width 49 height 12
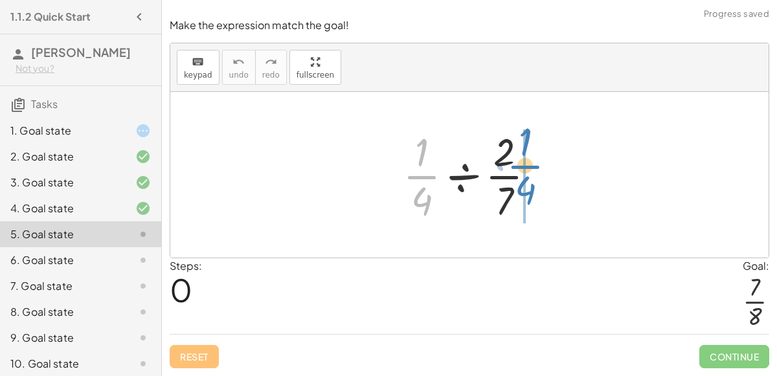
drag, startPoint x: 428, startPoint y: 183, endPoint x: 532, endPoint y: 177, distance: 104.4
click at [532, 177] on div at bounding box center [474, 175] width 156 height 100
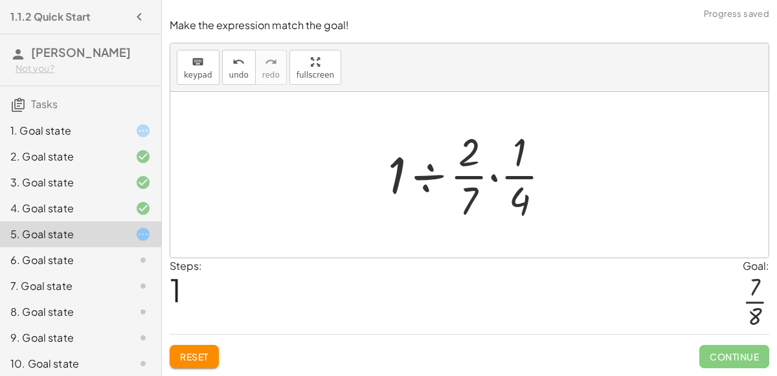
click at [182, 357] on span "Reset" at bounding box center [194, 357] width 28 height 12
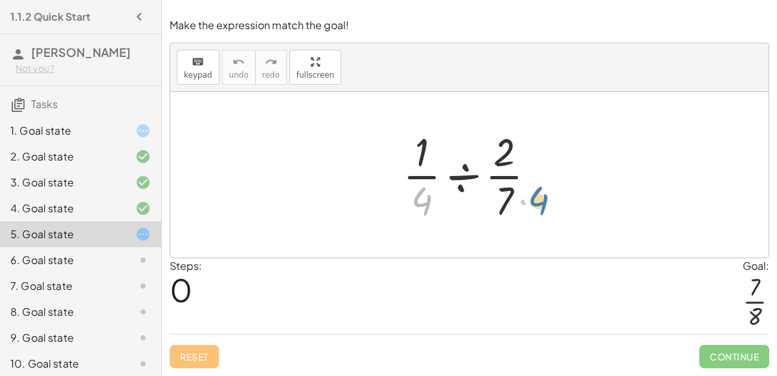
drag, startPoint x: 427, startPoint y: 197, endPoint x: 542, endPoint y: 199, distance: 115.2
click at [542, 199] on div at bounding box center [474, 175] width 156 height 100
drag, startPoint x: 511, startPoint y: 195, endPoint x: 427, endPoint y: 144, distance: 99.0
click at [427, 144] on div at bounding box center [474, 175] width 156 height 100
drag, startPoint x: 426, startPoint y: 150, endPoint x: 429, endPoint y: 195, distance: 46.1
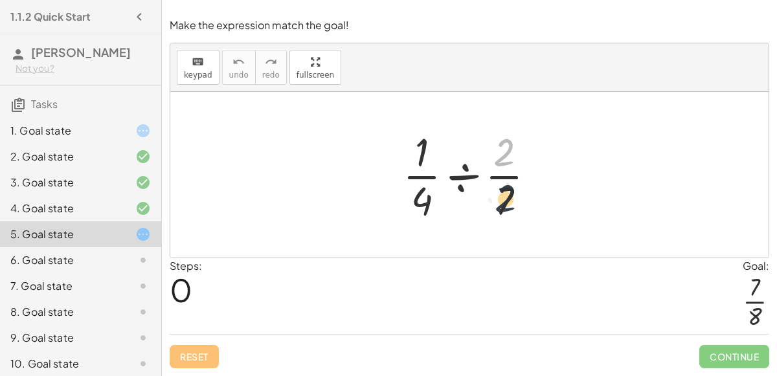
drag, startPoint x: 500, startPoint y: 158, endPoint x: 502, endPoint y: 205, distance: 46.6
click at [502, 205] on div at bounding box center [474, 175] width 156 height 100
drag, startPoint x: 500, startPoint y: 157, endPoint x: 474, endPoint y: 186, distance: 39.0
click at [474, 186] on div at bounding box center [474, 175] width 156 height 100
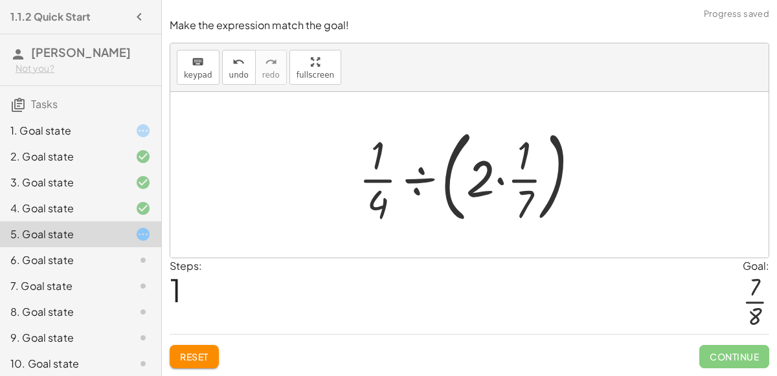
click at [502, 186] on div at bounding box center [474, 174] width 245 height 107
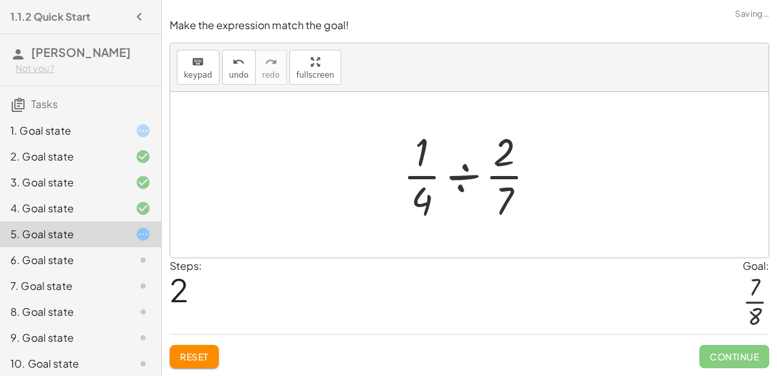
click at [184, 359] on span "Reset" at bounding box center [194, 357] width 28 height 12
click at [130, 128] on div at bounding box center [133, 131] width 36 height 16
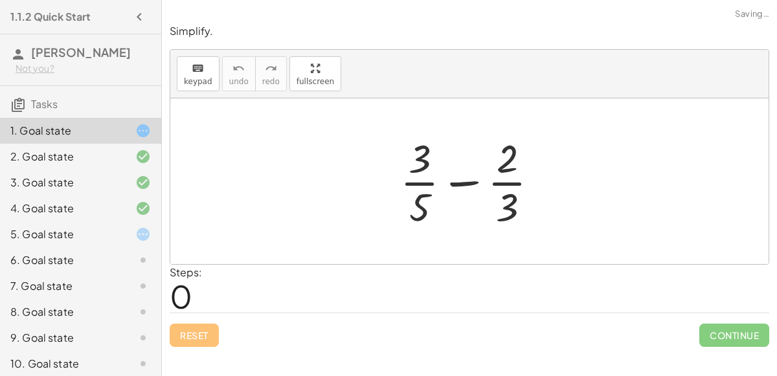
click at [106, 229] on div "5. Goal state" at bounding box center [62, 235] width 104 height 16
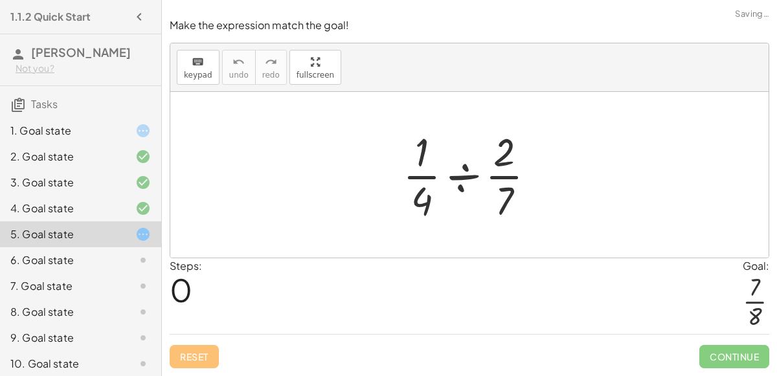
click at [99, 263] on div "6. Goal state" at bounding box center [62, 260] width 104 height 16
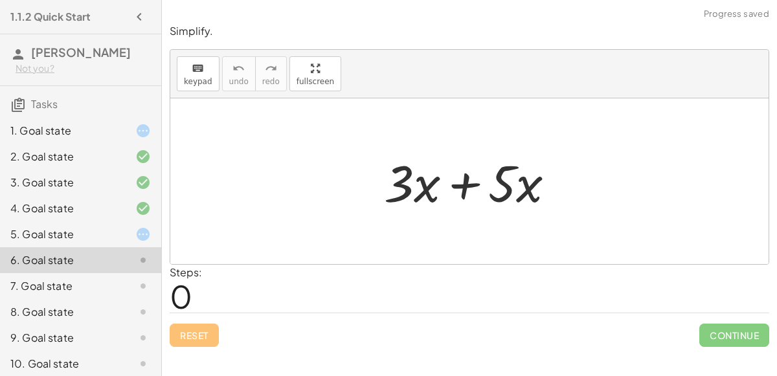
click at [459, 179] on div at bounding box center [474, 181] width 195 height 67
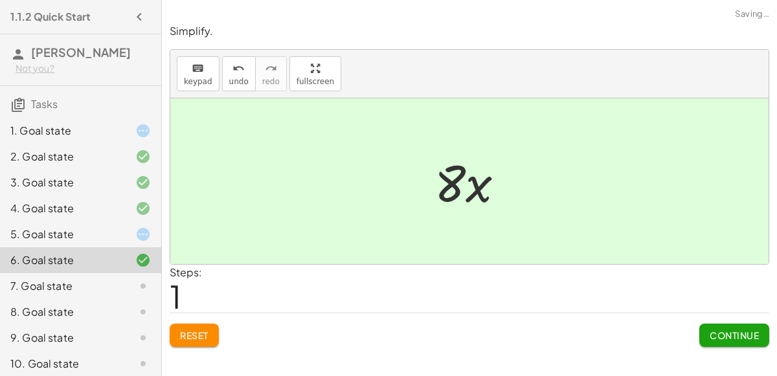
click at [731, 339] on span "Continue" at bounding box center [733, 335] width 49 height 12
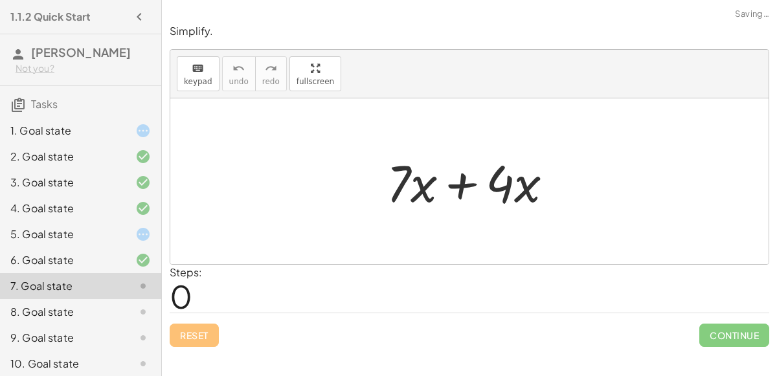
click at [464, 188] on div at bounding box center [475, 181] width 190 height 67
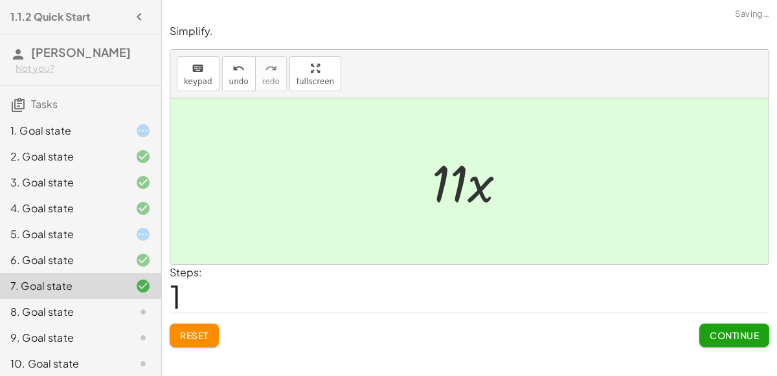
click at [0, 0] on div "Simplify. keyboard keypad undo undo redo redo fullscreen + · 7 · x + · 4 · x · …" at bounding box center [0, 0] width 0 height 0
click at [719, 335] on span "Continue" at bounding box center [733, 335] width 49 height 12
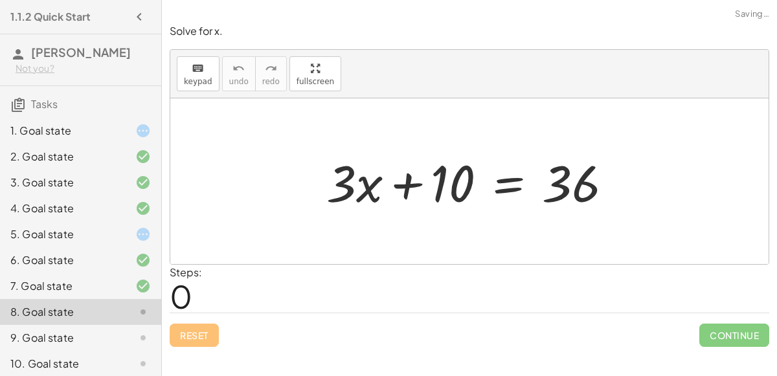
click at [506, 188] on div at bounding box center [474, 181] width 309 height 67
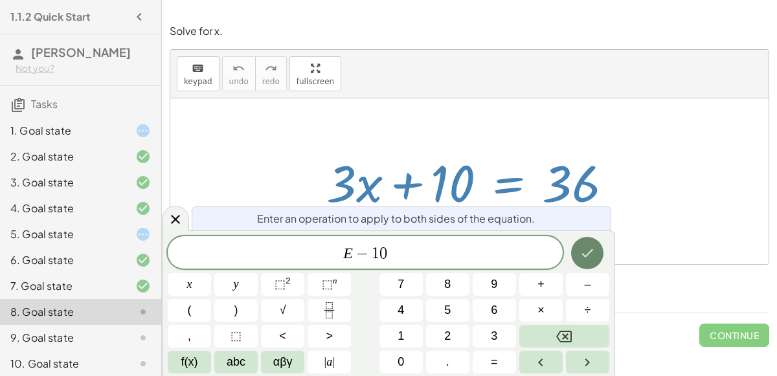
click at [589, 262] on button "Done" at bounding box center [587, 253] width 32 height 32
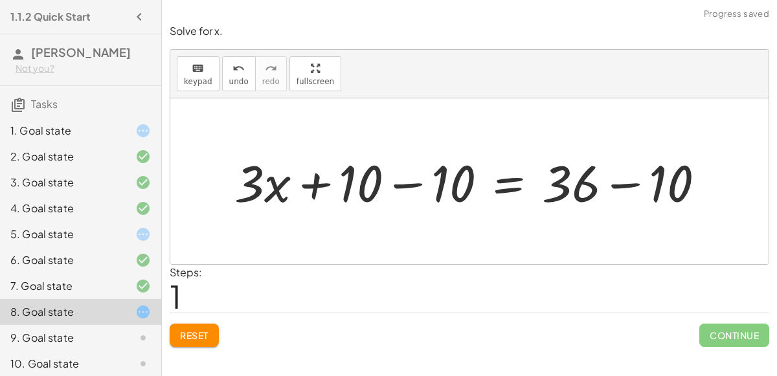
click at [413, 183] on div at bounding box center [475, 181] width 494 height 67
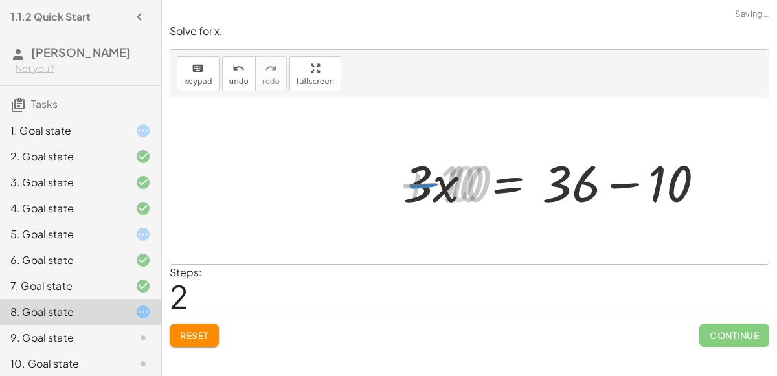
click at [617, 181] on div at bounding box center [566, 181] width 309 height 67
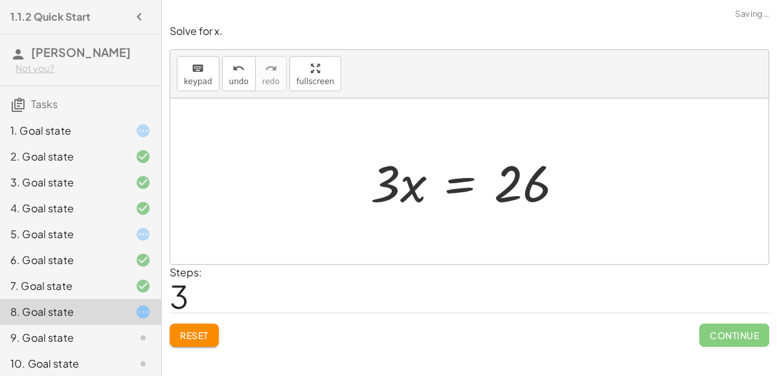
click at [413, 186] on div at bounding box center [472, 181] width 216 height 67
click at [439, 191] on div at bounding box center [474, 181] width 216 height 67
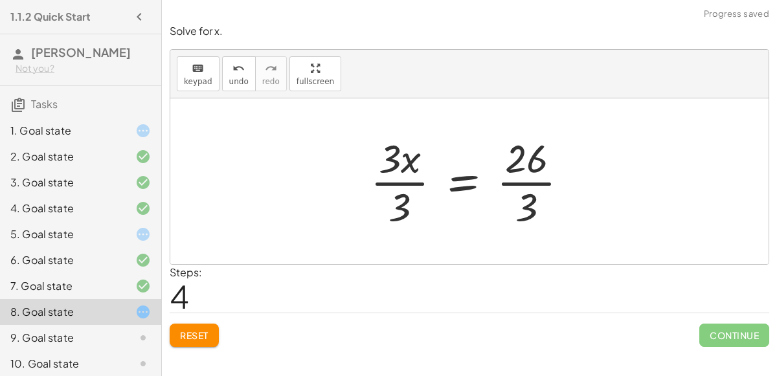
click at [406, 173] on div at bounding box center [474, 181] width 221 height 100
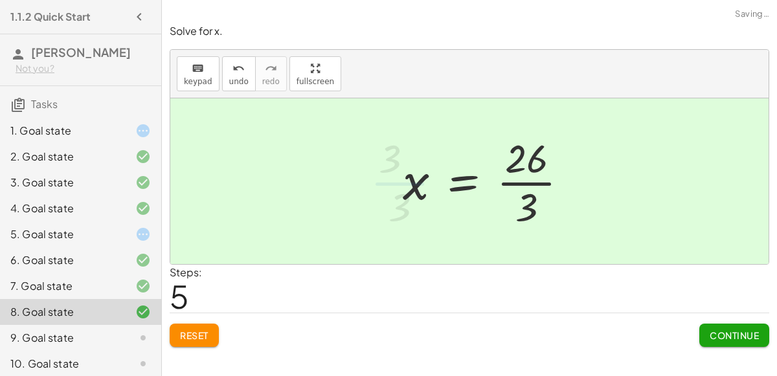
click at [520, 185] on div at bounding box center [490, 181] width 189 height 100
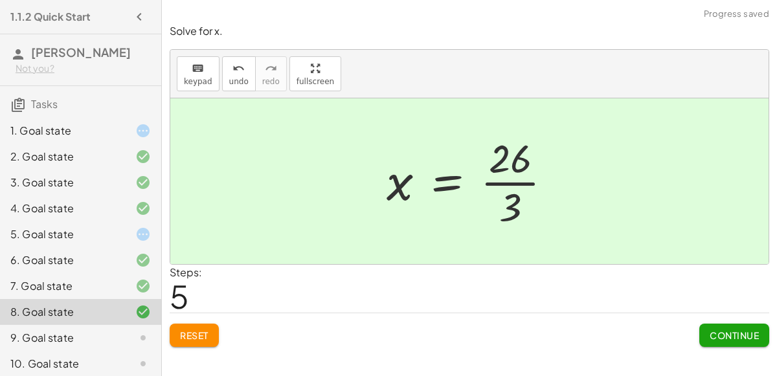
click at [757, 333] on span "Continue" at bounding box center [733, 335] width 49 height 12
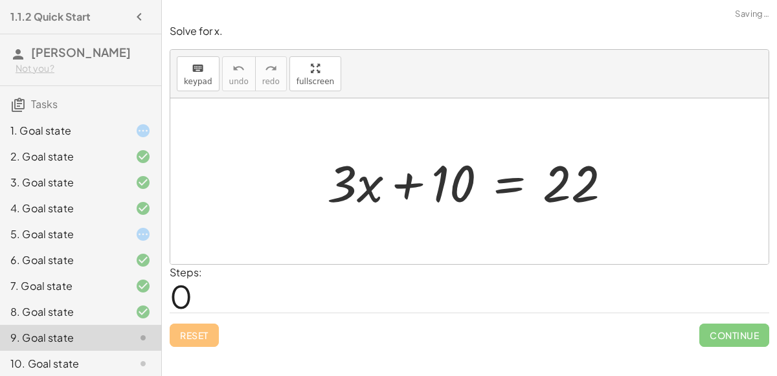
click at [497, 184] on div at bounding box center [474, 181] width 308 height 67
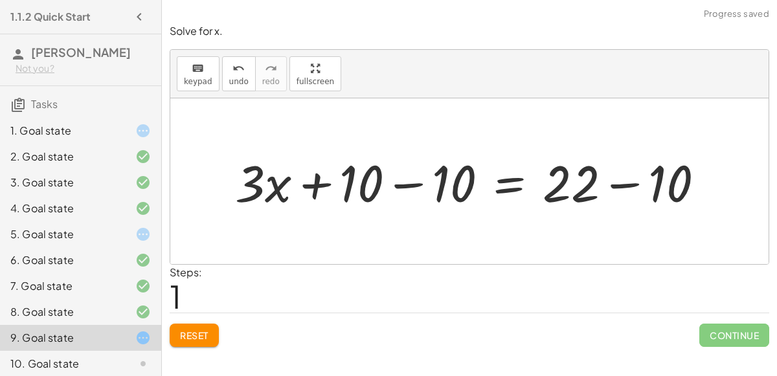
click at [408, 185] on div at bounding box center [474, 181] width 493 height 67
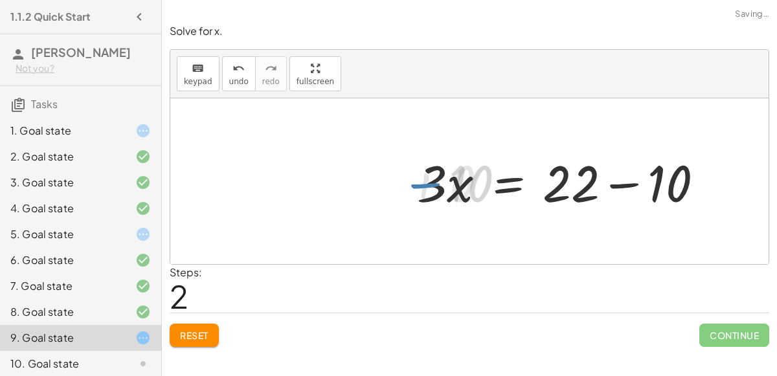
click at [626, 184] on div at bounding box center [566, 181] width 308 height 67
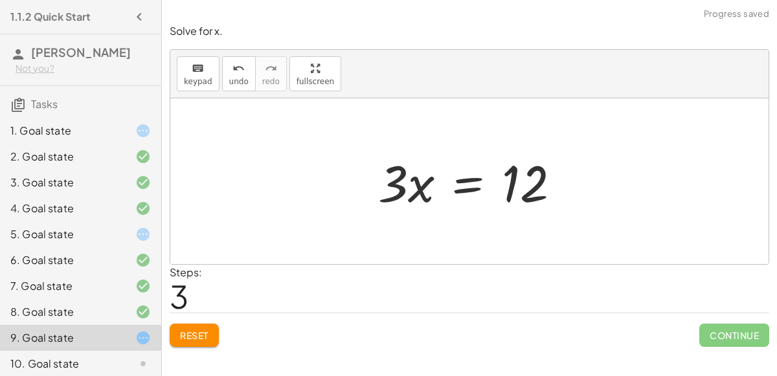
click at [469, 179] on div at bounding box center [474, 181] width 205 height 67
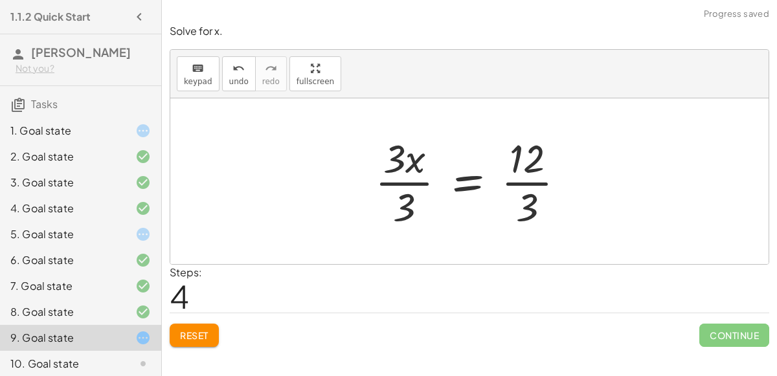
click at [407, 177] on div at bounding box center [475, 181] width 214 height 100
click at [527, 181] on div at bounding box center [490, 181] width 181 height 100
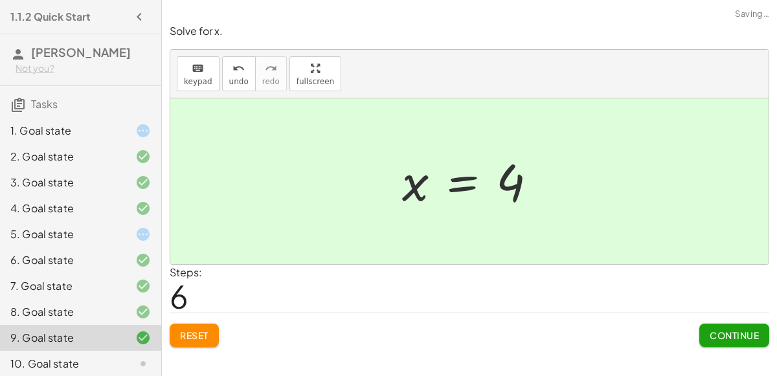
click at [731, 342] on button "Continue" at bounding box center [734, 335] width 70 height 23
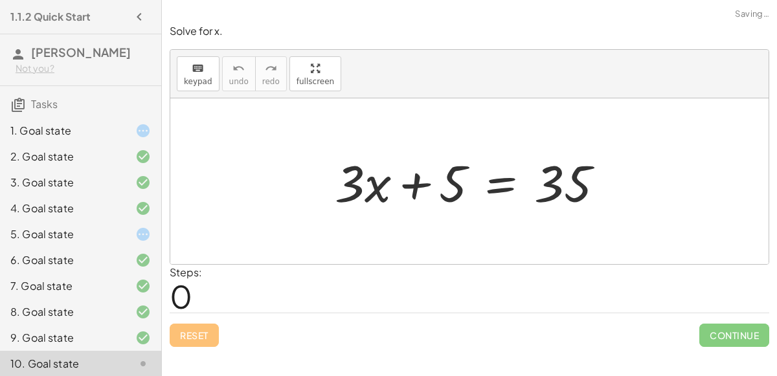
click at [489, 188] on div at bounding box center [474, 181] width 293 height 67
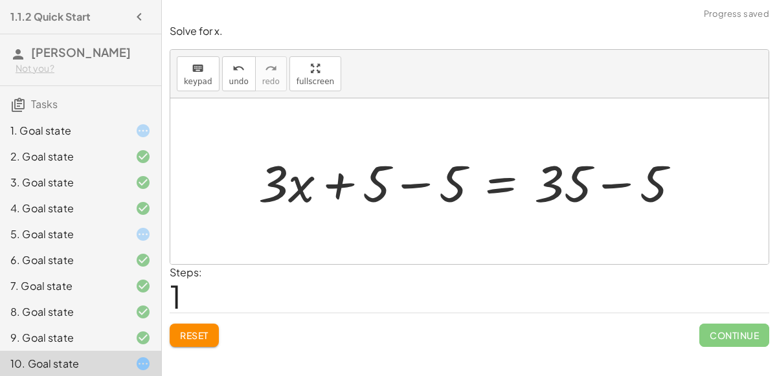
click at [419, 157] on div at bounding box center [474, 181] width 445 height 67
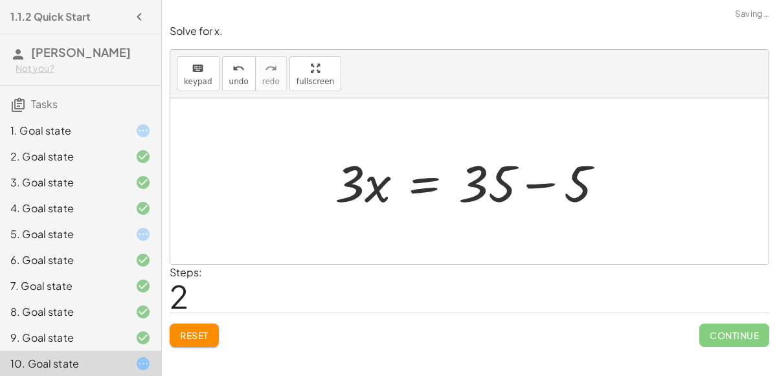
click at [543, 186] on div at bounding box center [474, 181] width 293 height 67
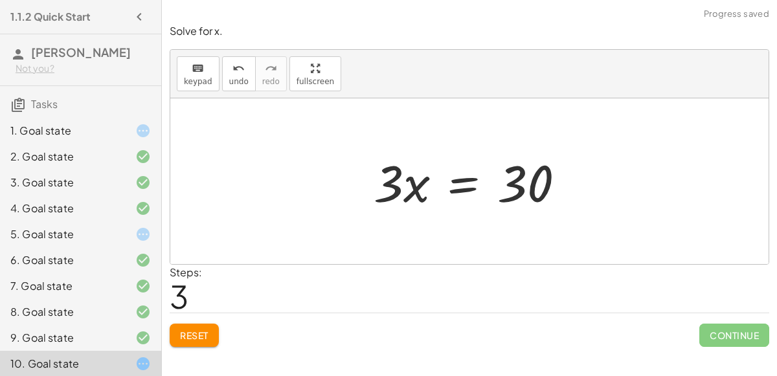
click at [452, 187] on div at bounding box center [474, 181] width 214 height 67
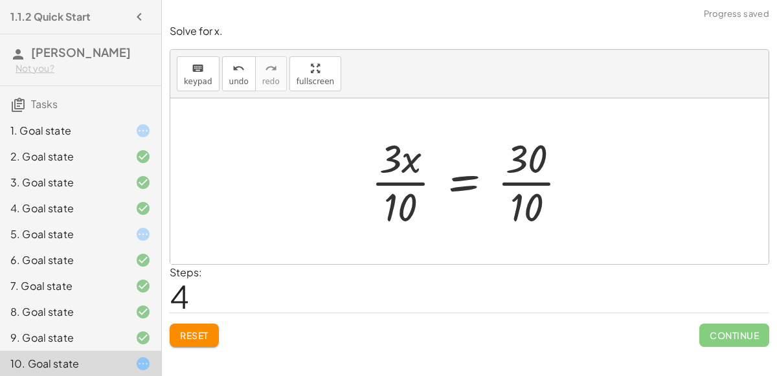
click at [403, 179] on div at bounding box center [474, 181] width 220 height 100
click at [531, 180] on div at bounding box center [474, 181] width 220 height 100
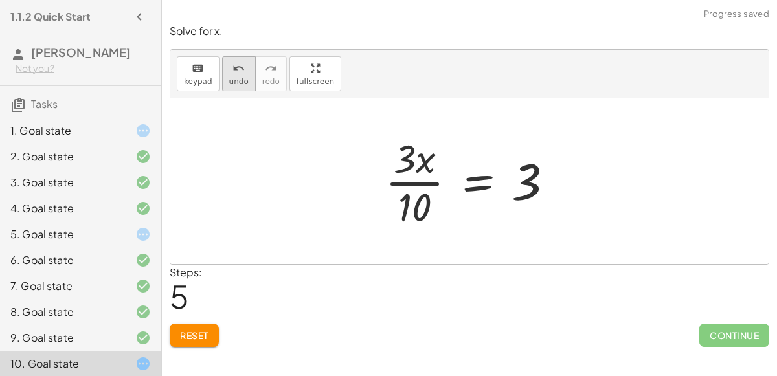
click at [222, 83] on button "undo undo" at bounding box center [239, 73] width 34 height 35
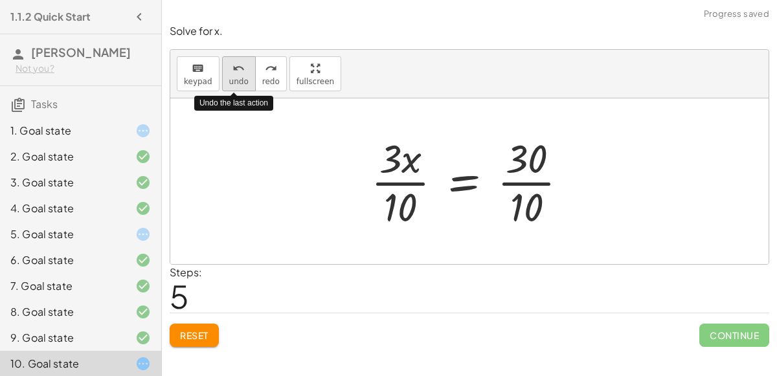
click at [222, 83] on button "undo undo" at bounding box center [239, 73] width 34 height 35
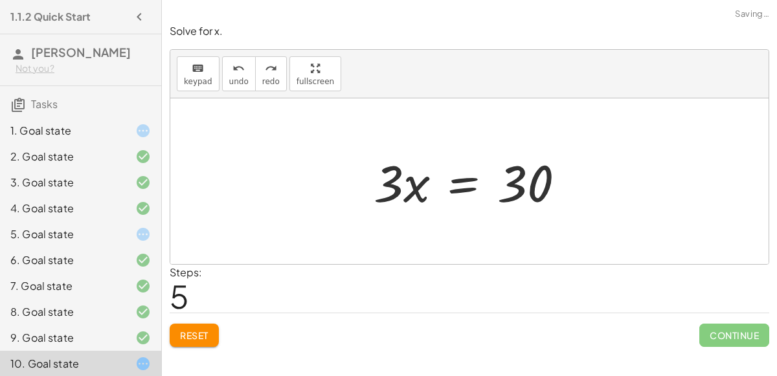
click at [463, 175] on div at bounding box center [474, 181] width 214 height 67
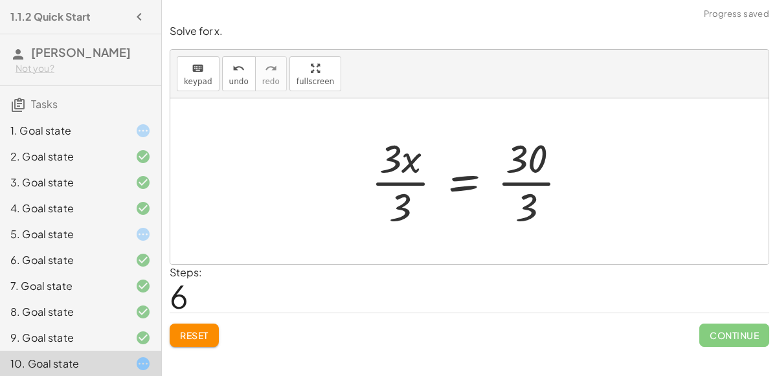
click at [401, 185] on div at bounding box center [474, 181] width 220 height 100
click at [540, 168] on div at bounding box center [491, 181] width 188 height 100
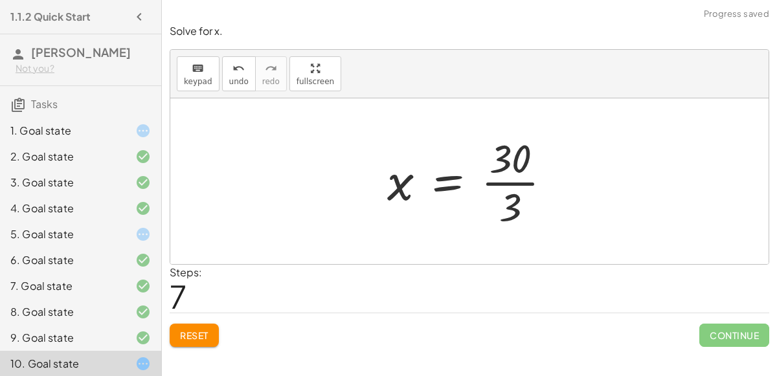
click at [500, 190] on div at bounding box center [475, 181] width 188 height 100
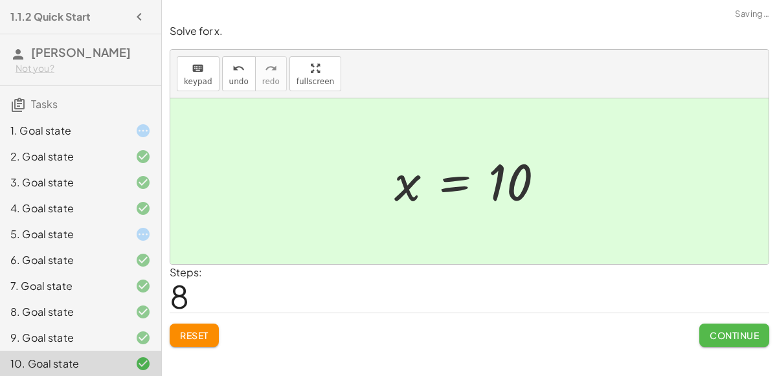
click at [743, 339] on button "Continue" at bounding box center [734, 335] width 70 height 23
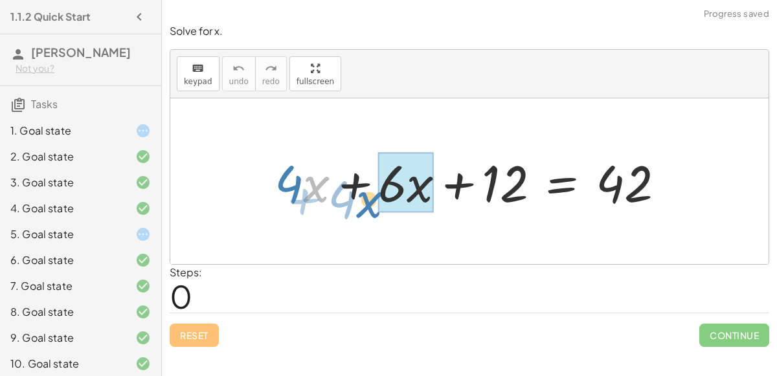
drag, startPoint x: 326, startPoint y: 185, endPoint x: 394, endPoint y: 179, distance: 68.3
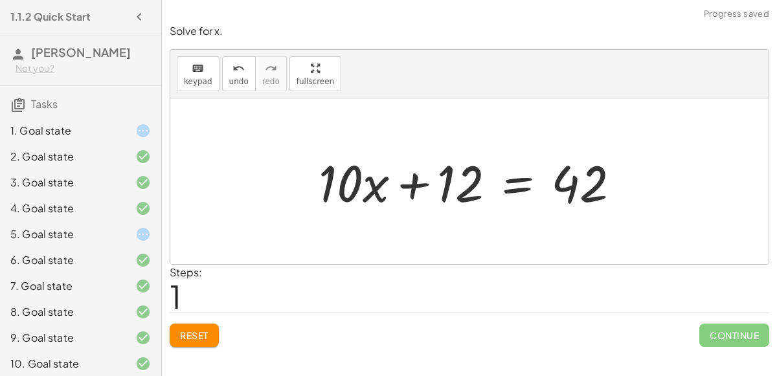
click at [515, 181] on div at bounding box center [474, 181] width 325 height 67
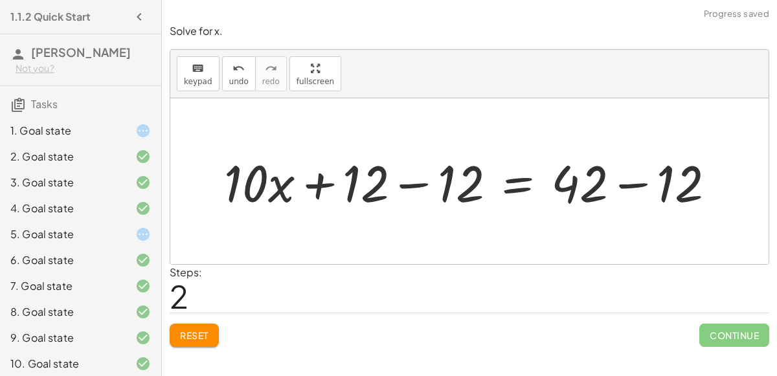
click at [425, 181] on div at bounding box center [474, 181] width 514 height 67
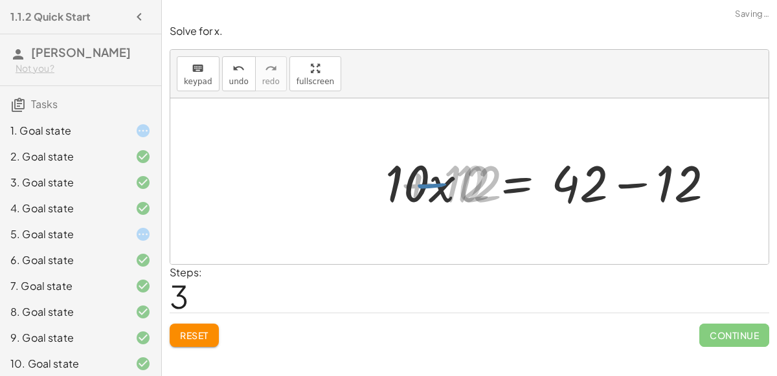
click at [614, 184] on div at bounding box center [568, 181] width 325 height 67
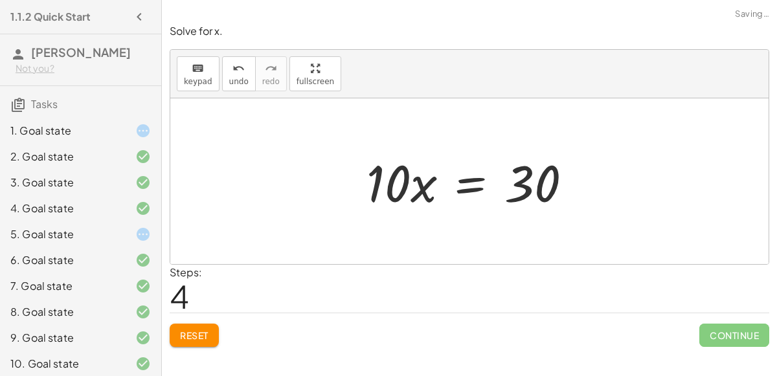
click at [476, 179] on div at bounding box center [474, 181] width 228 height 67
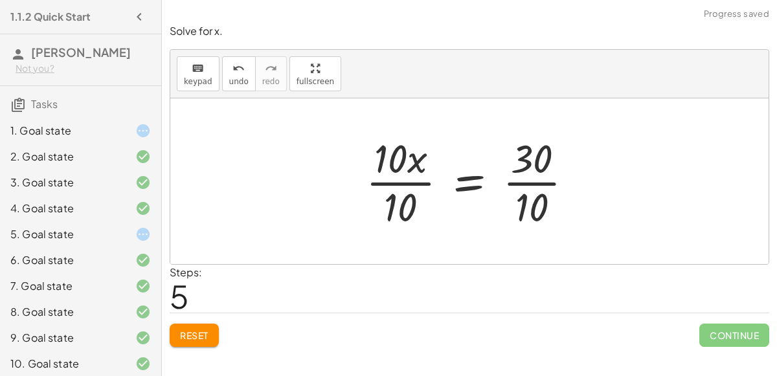
click at [387, 179] on div at bounding box center [474, 181] width 231 height 100
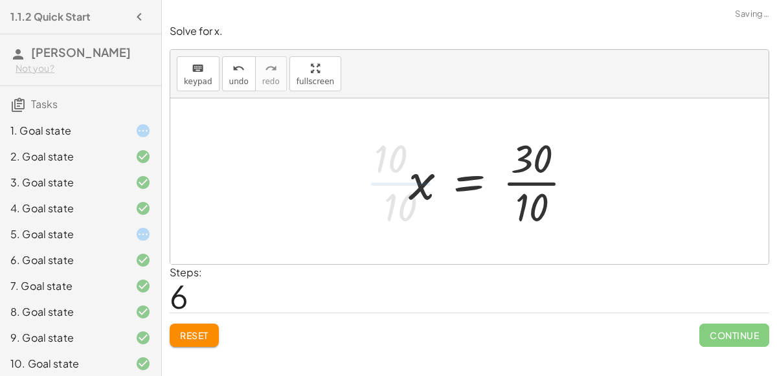
click at [513, 181] on div at bounding box center [496, 181] width 188 height 100
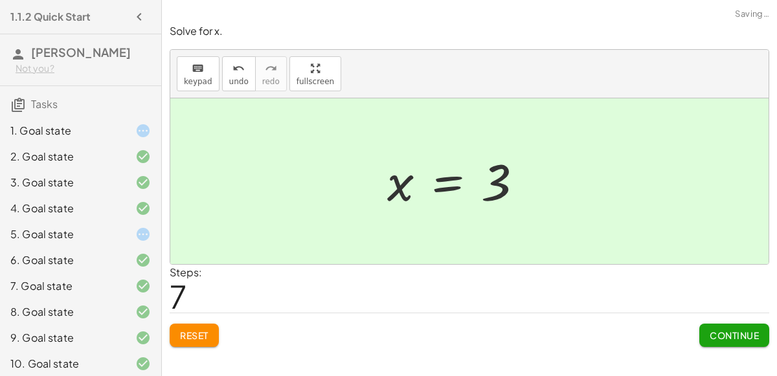
click at [755, 332] on span "Continue" at bounding box center [733, 335] width 49 height 12
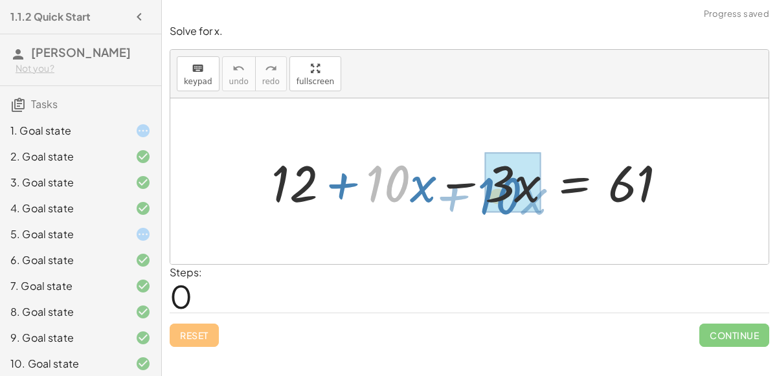
drag, startPoint x: 386, startPoint y: 163, endPoint x: 501, endPoint y: 175, distance: 115.2
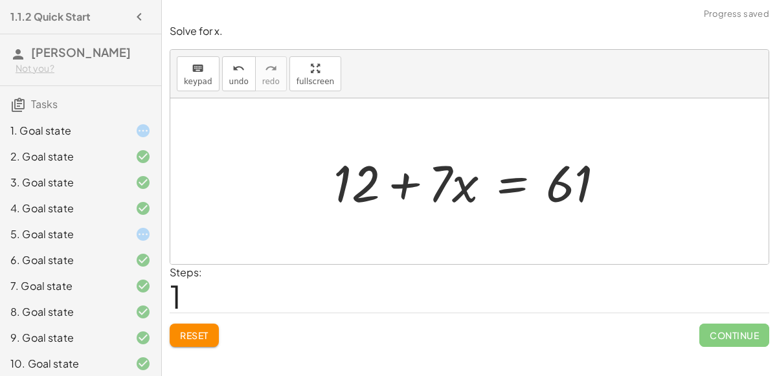
click at [506, 187] on div at bounding box center [474, 181] width 294 height 67
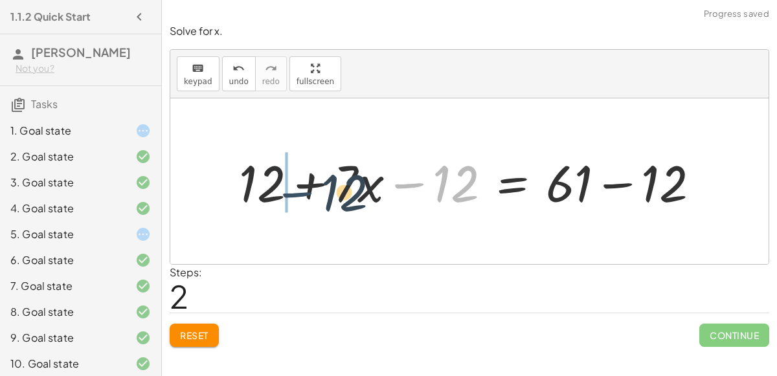
drag, startPoint x: 423, startPoint y: 179, endPoint x: 285, endPoint y: 185, distance: 138.0
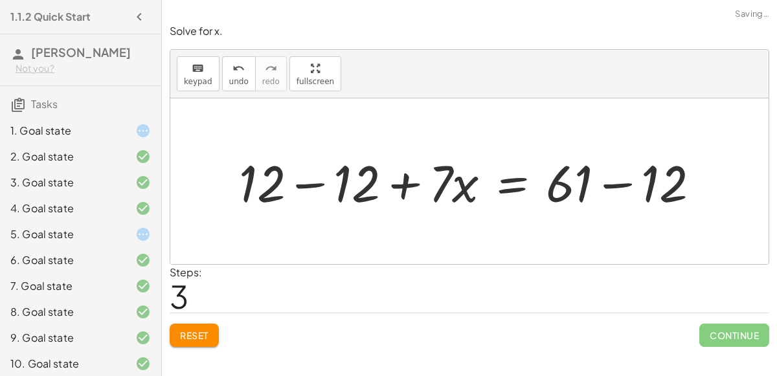
click at [304, 183] on div at bounding box center [474, 181] width 484 height 67
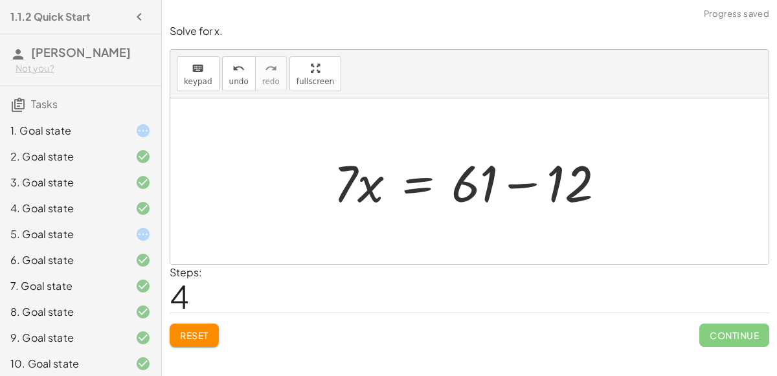
click at [547, 184] on div at bounding box center [474, 181] width 294 height 67
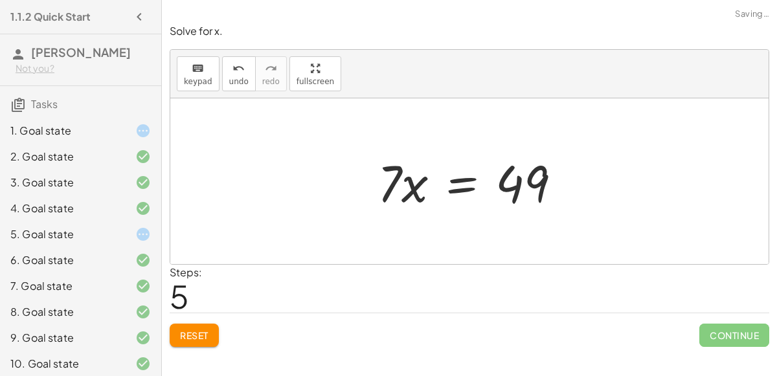
click at [425, 192] on div at bounding box center [474, 181] width 207 height 67
click at [461, 186] on div at bounding box center [474, 181] width 207 height 67
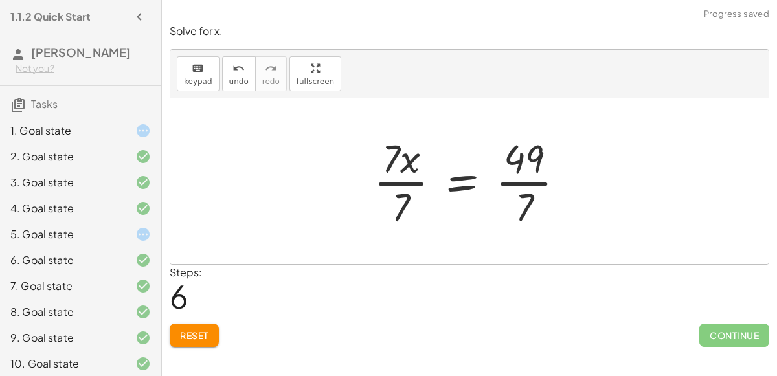
click at [406, 181] on div at bounding box center [474, 181] width 215 height 100
click at [539, 181] on div at bounding box center [488, 181] width 186 height 100
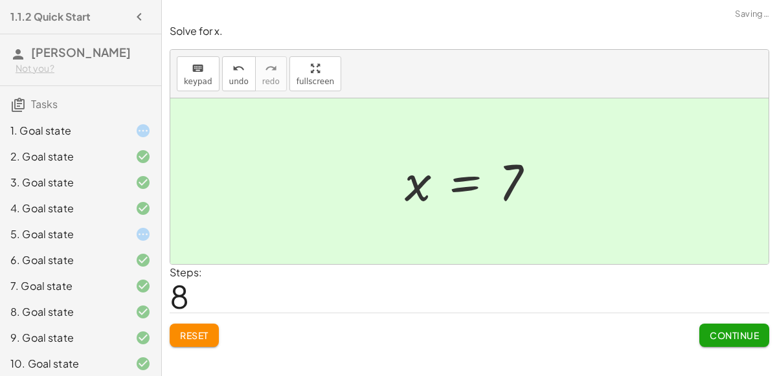
click at [750, 340] on button "Continue" at bounding box center [734, 335] width 70 height 23
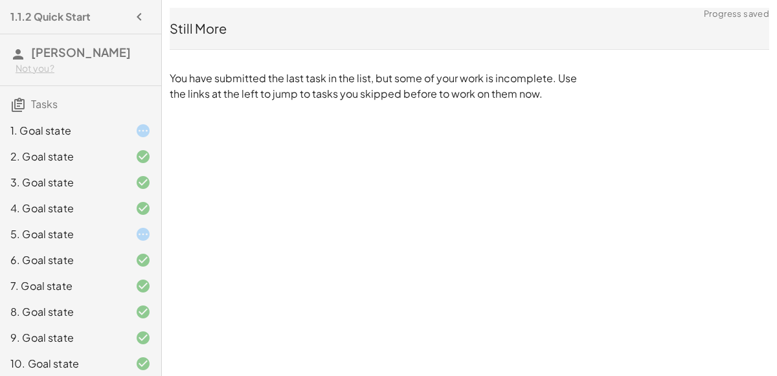
click at [84, 229] on div "5. Goal state" at bounding box center [62, 235] width 104 height 16
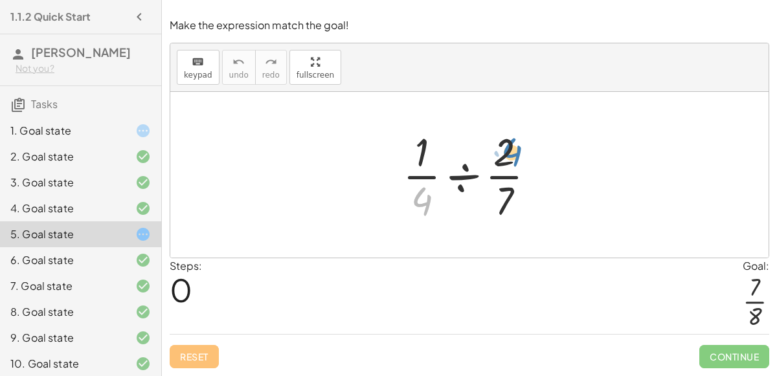
drag, startPoint x: 412, startPoint y: 202, endPoint x: 502, endPoint y: 153, distance: 102.8
click at [502, 153] on div at bounding box center [474, 175] width 156 height 100
drag, startPoint x: 422, startPoint y: 207, endPoint x: 425, endPoint y: 159, distance: 48.6
click at [425, 159] on div at bounding box center [474, 175] width 156 height 100
drag, startPoint x: 427, startPoint y: 197, endPoint x: 434, endPoint y: 133, distance: 63.8
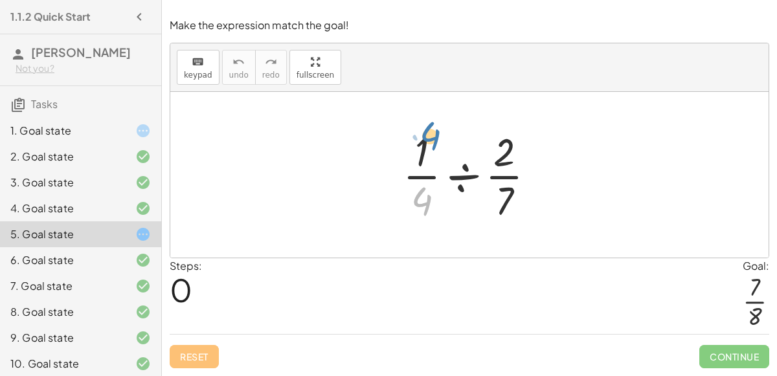
click at [434, 133] on div at bounding box center [474, 175] width 156 height 100
drag, startPoint x: 426, startPoint y: 207, endPoint x: 421, endPoint y: 146, distance: 61.0
click at [421, 146] on div at bounding box center [474, 175] width 156 height 100
drag, startPoint x: 514, startPoint y: 194, endPoint x: 504, endPoint y: 140, distance: 55.3
click at [504, 140] on div at bounding box center [474, 175] width 156 height 100
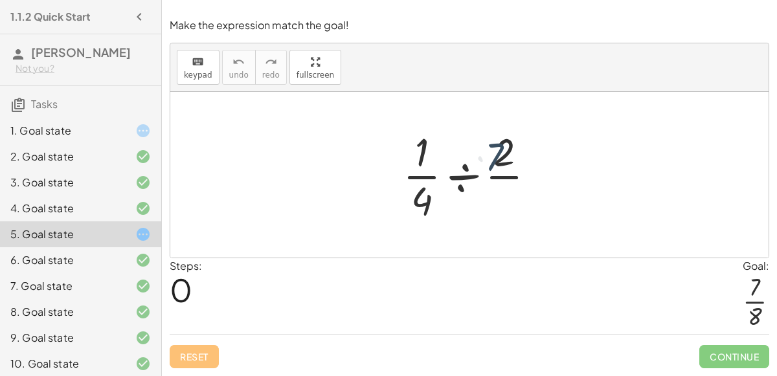
click at [504, 140] on div at bounding box center [474, 175] width 156 height 100
drag, startPoint x: 507, startPoint y: 203, endPoint x: 520, endPoint y: 150, distance: 54.5
click at [520, 150] on div at bounding box center [474, 175] width 156 height 100
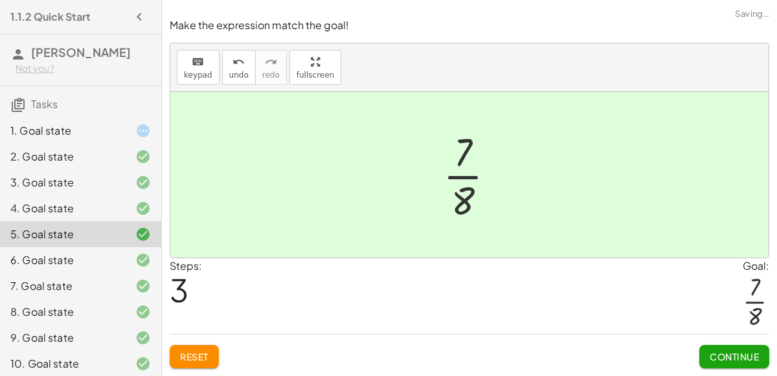
click at [729, 363] on button "Continue" at bounding box center [734, 356] width 70 height 23
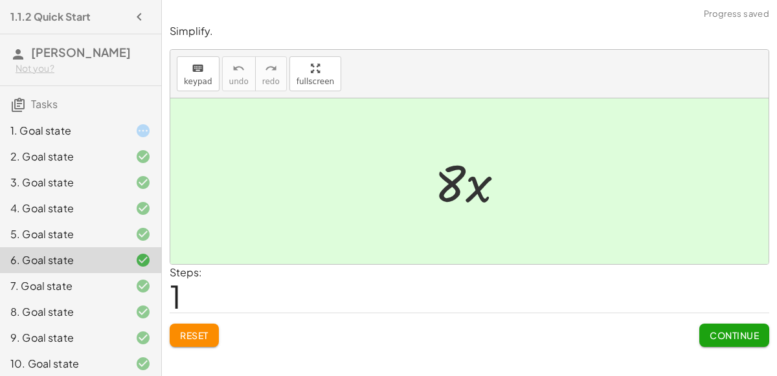
click at [118, 135] on div at bounding box center [133, 131] width 36 height 16
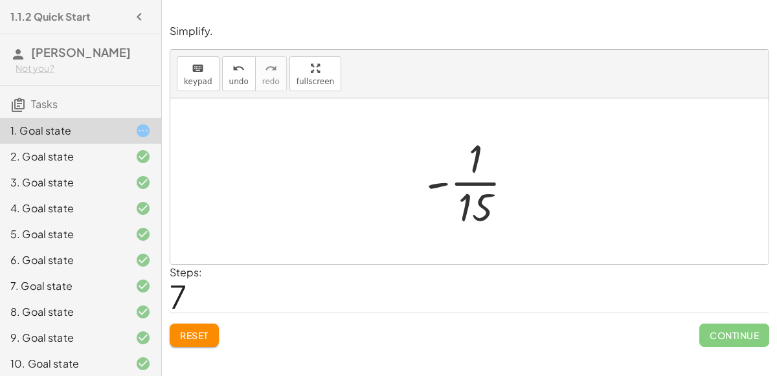
click at [212, 328] on button "Reset" at bounding box center [194, 335] width 49 height 23
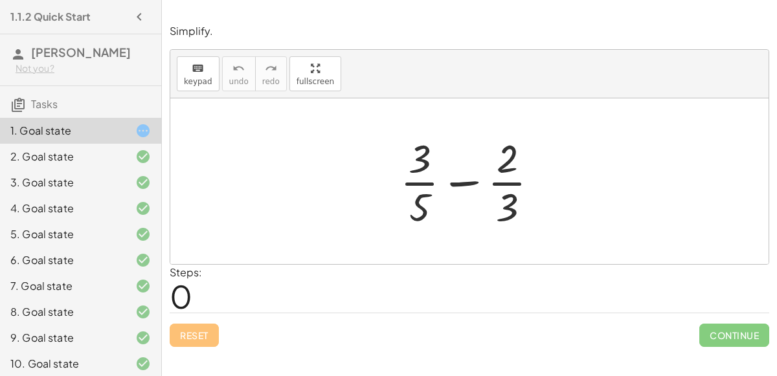
click at [0, 0] on div "Simplify. keyboard keypad undo undo redo redo fullscreen + · 3 · 5 − · 2 · 3 × …" at bounding box center [0, 0] width 0 height 0
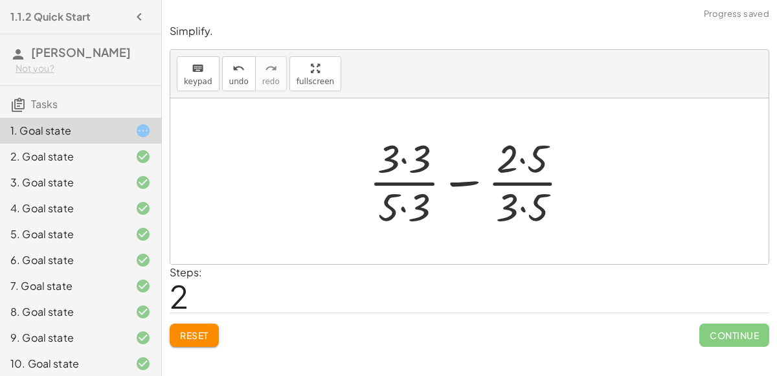
click at [402, 212] on div at bounding box center [473, 181] width 223 height 100
click at [401, 154] on div at bounding box center [473, 181] width 223 height 100
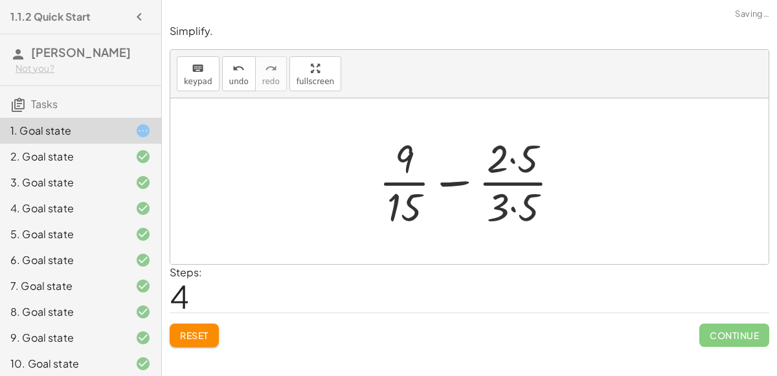
click at [518, 210] on div at bounding box center [474, 181] width 204 height 100
click at [506, 156] on div at bounding box center [474, 181] width 203 height 100
click at [517, 160] on div at bounding box center [474, 181] width 203 height 100
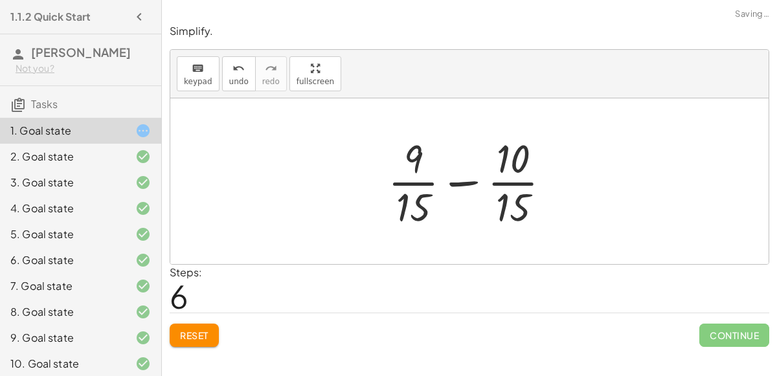
click at [465, 190] on div at bounding box center [474, 181] width 186 height 100
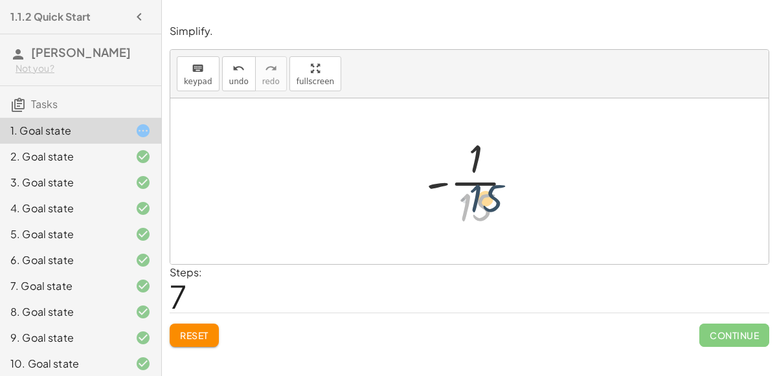
click at [472, 206] on div at bounding box center [474, 181] width 111 height 100
drag, startPoint x: 438, startPoint y: 183, endPoint x: 467, endPoint y: 155, distance: 39.8
click at [467, 155] on div at bounding box center [474, 181] width 111 height 100
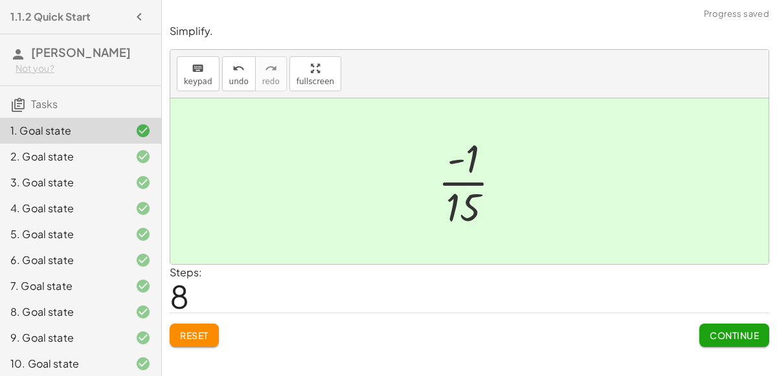
click at [748, 337] on span "Continue" at bounding box center [733, 335] width 49 height 12
